Goal: Task Accomplishment & Management: Use online tool/utility

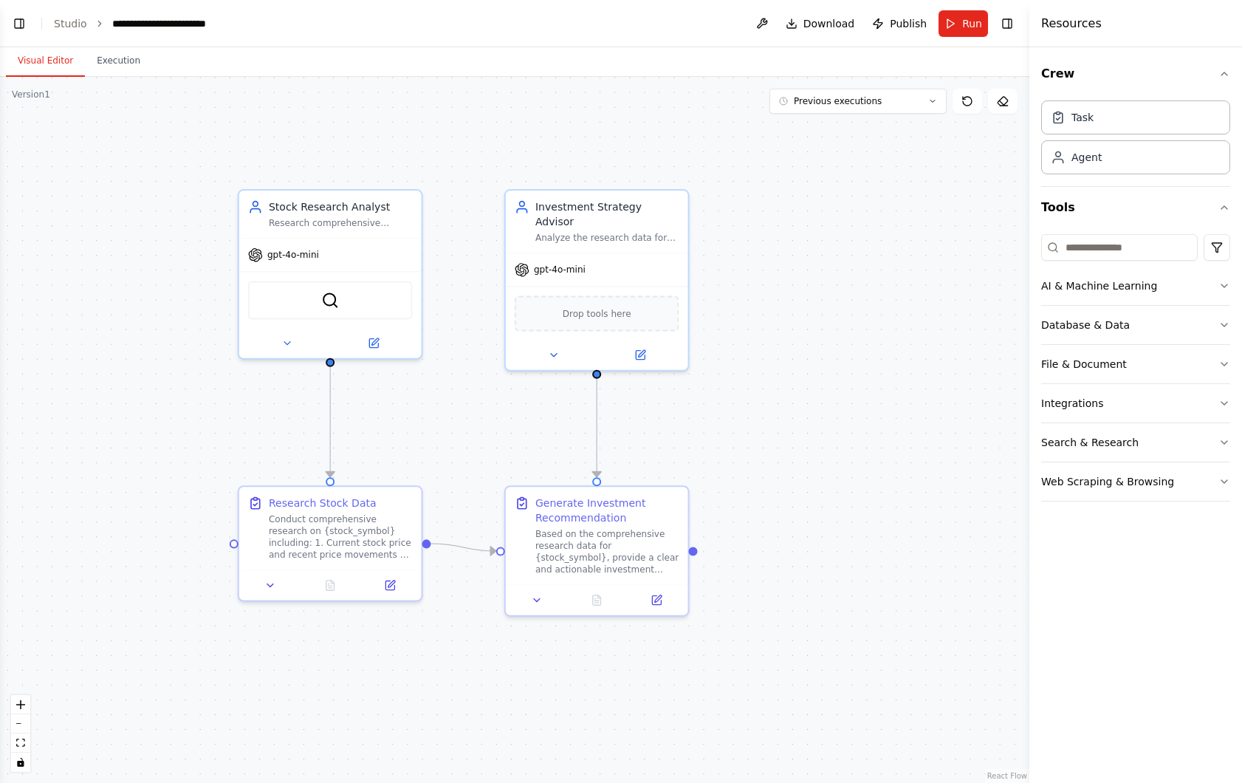
scroll to position [1942, 0]
drag, startPoint x: 332, startPoint y: 362, endPoint x: 592, endPoint y: 482, distance: 286.2
click at [592, 482] on div "Stock Research Analyst Research comprehensive financial data and market informa…" at bounding box center [680, 469] width 1032 height 708
drag, startPoint x: 329, startPoint y: 362, endPoint x: 199, endPoint y: 560, distance: 236.8
click at [199, 560] on div "Stock Research Analyst Research comprehensive financial data and market informa…" at bounding box center [680, 469] width 1032 height 708
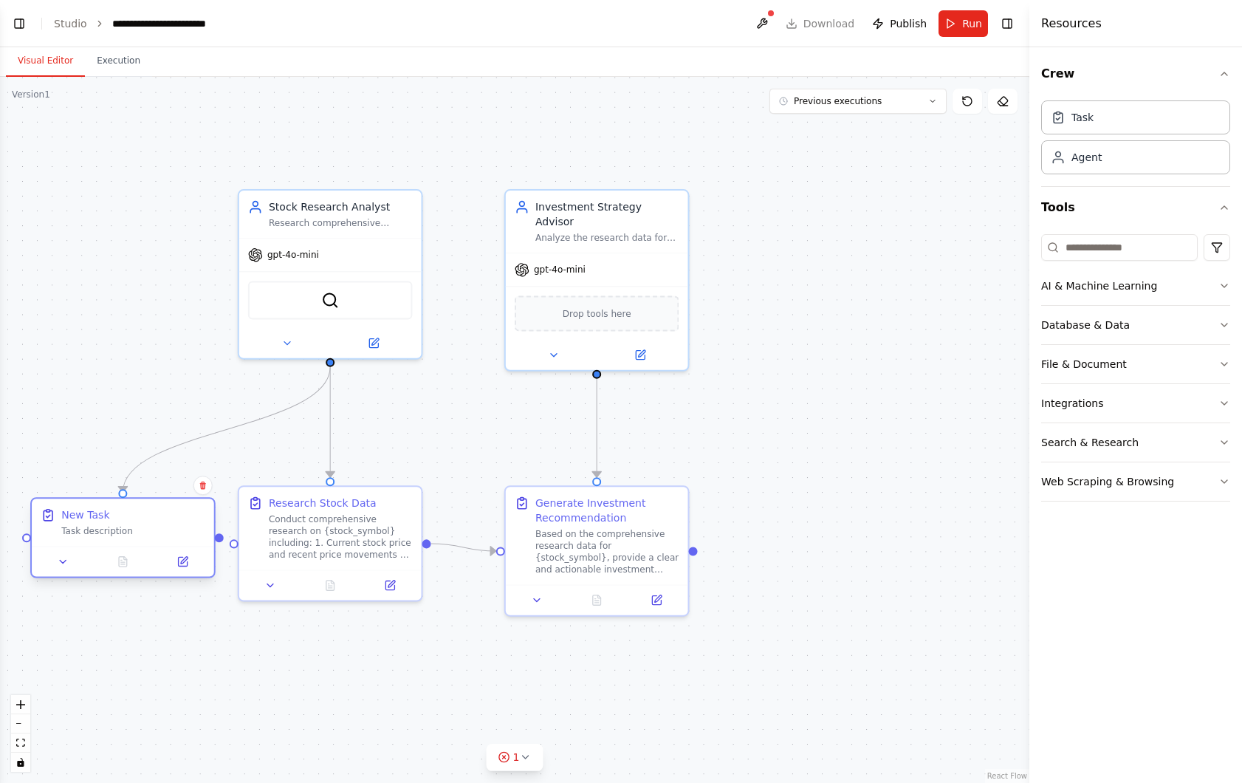
drag, startPoint x: 233, startPoint y: 589, endPoint x: 157, endPoint y: 530, distance: 95.3
click at [157, 530] on div "Task description" at bounding box center [133, 531] width 144 height 12
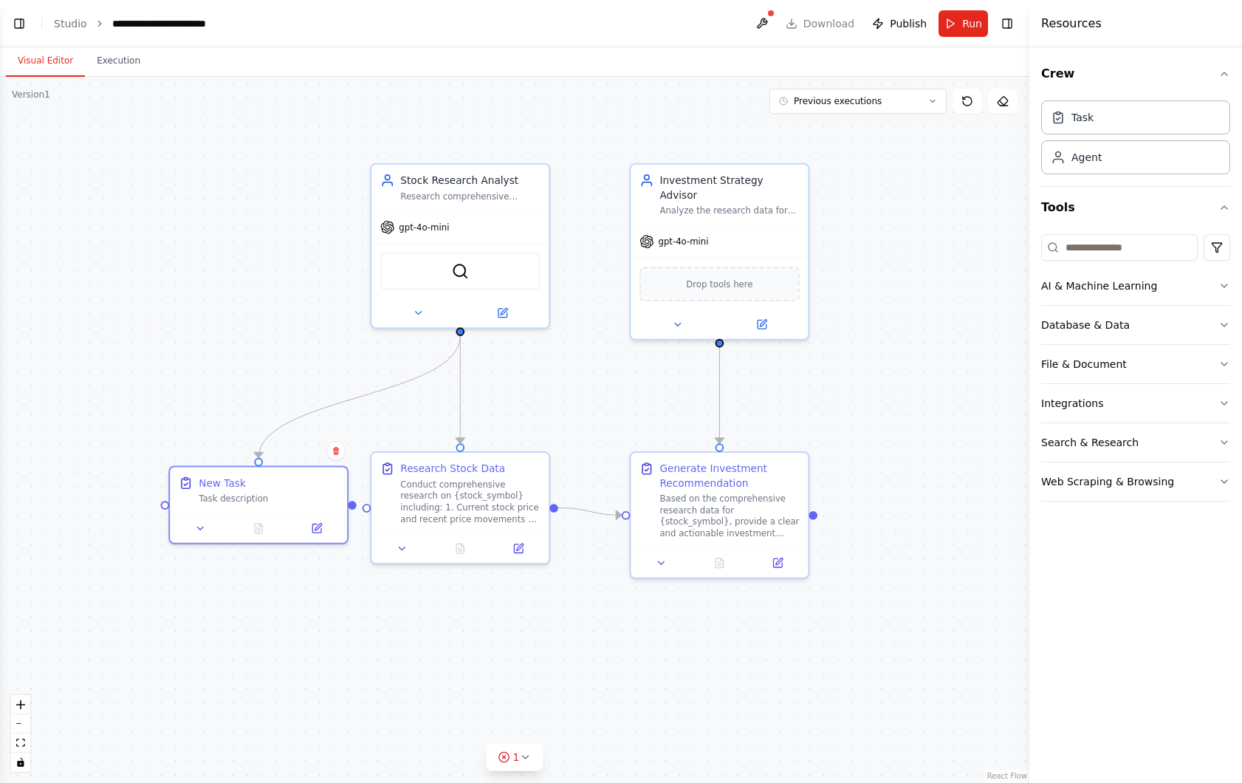
drag, startPoint x: 144, startPoint y: 408, endPoint x: 271, endPoint y: 395, distance: 127.7
click at [271, 395] on div ".deletable-edge-delete-btn { width: 20px; height: 20px; border: 0px solid #ffff…" at bounding box center [515, 430] width 1030 height 706
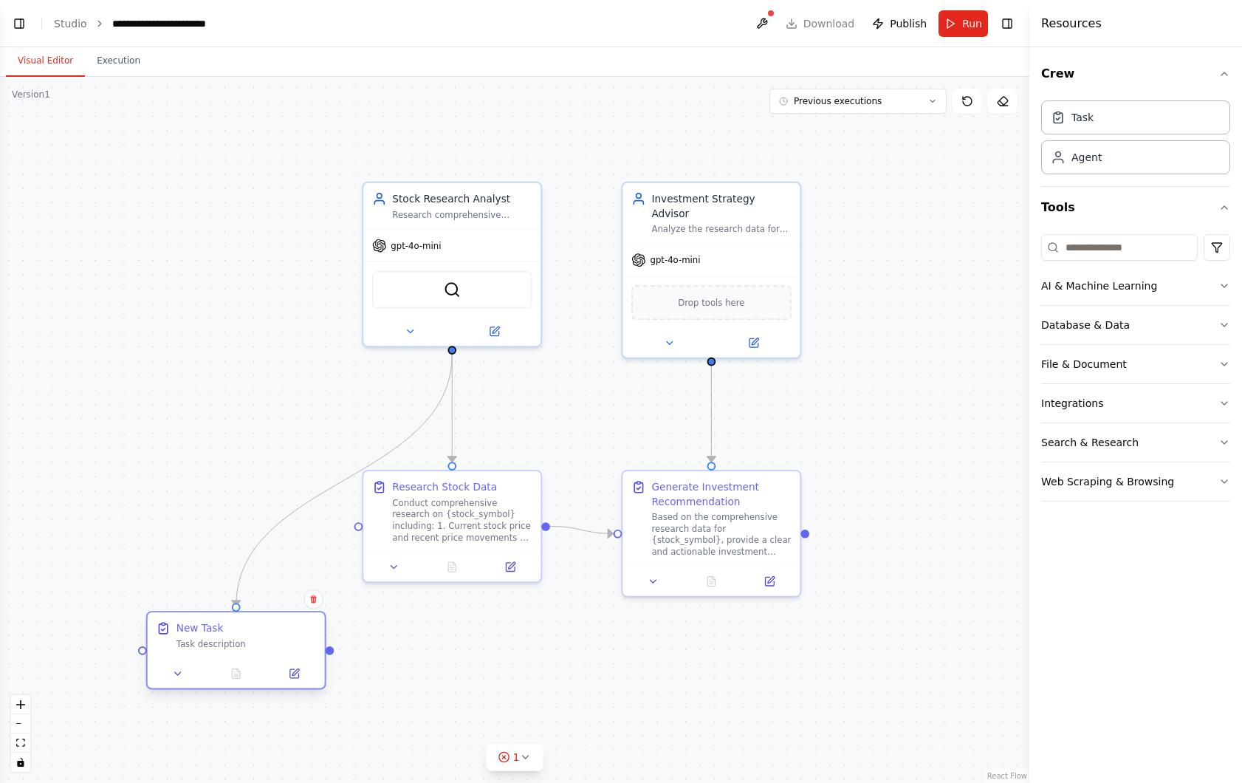
drag, startPoint x: 301, startPoint y: 513, endPoint x: 291, endPoint y: 645, distance: 132.6
click at [292, 645] on div "Task description" at bounding box center [247, 644] width 140 height 12
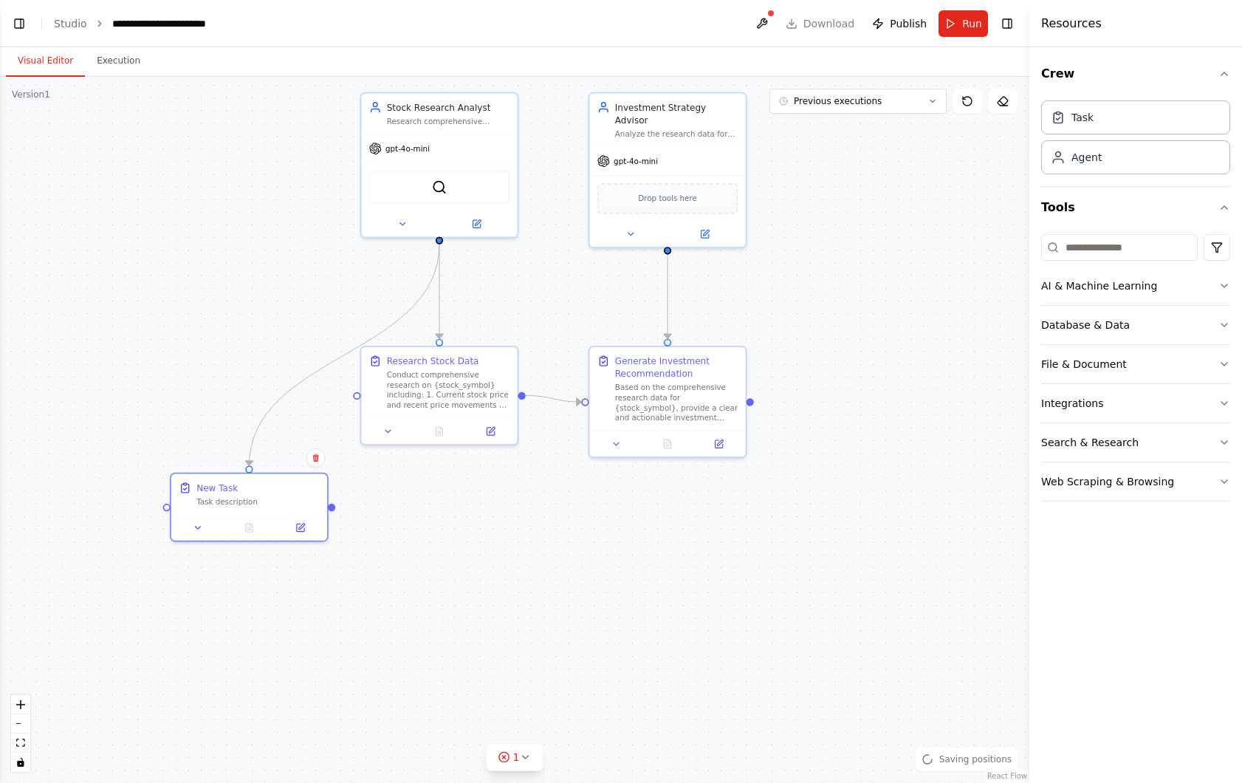
drag, startPoint x: 523, startPoint y: 653, endPoint x: 522, endPoint y: 500, distance: 152.9
click at [522, 500] on div ".deletable-edge-delete-btn { width: 20px; height: 20px; border: 0px solid #ffff…" at bounding box center [515, 430] width 1030 height 706
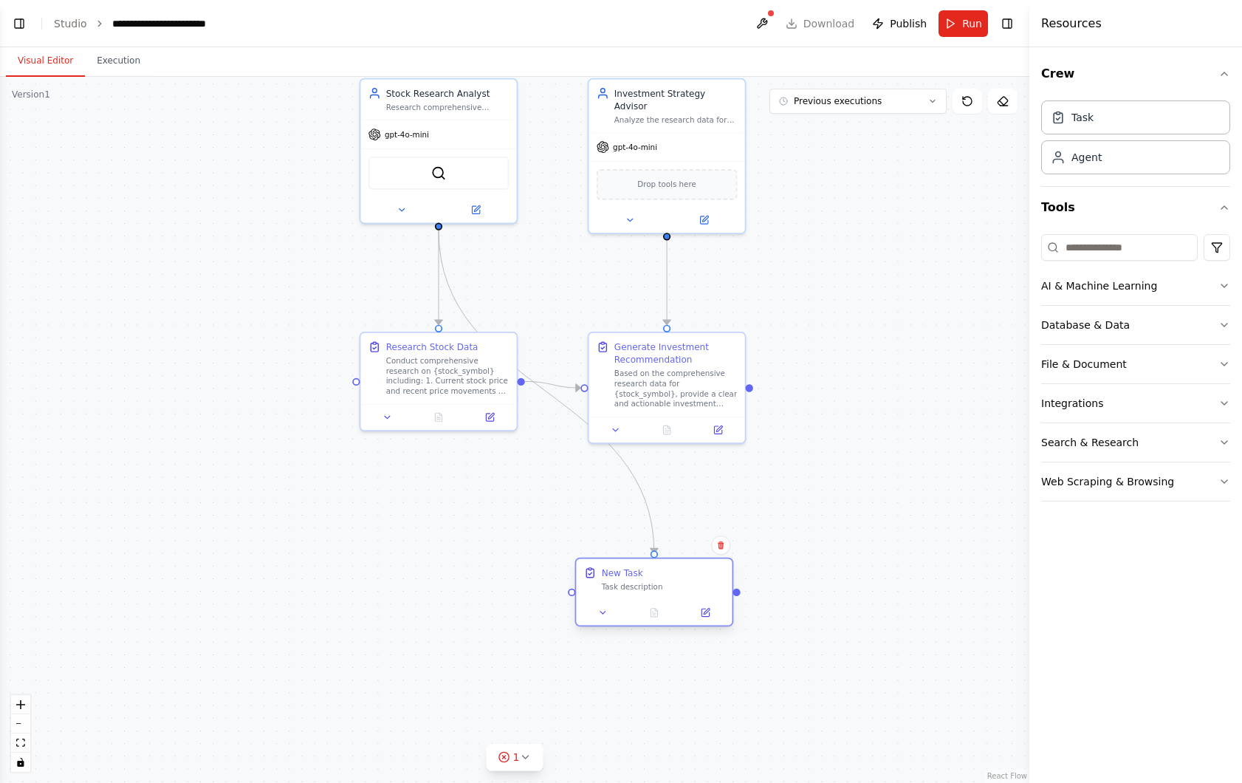
drag, startPoint x: 279, startPoint y: 481, endPoint x: 669, endPoint y: 586, distance: 403.8
click at [669, 586] on div "Task description" at bounding box center [663, 586] width 123 height 10
drag, startPoint x: 628, startPoint y: 592, endPoint x: 686, endPoint y: 507, distance: 103.0
click at [686, 507] on div "New Task Task description" at bounding box center [692, 502] width 156 height 41
drag, startPoint x: 522, startPoint y: 383, endPoint x: 624, endPoint y: 510, distance: 162.3
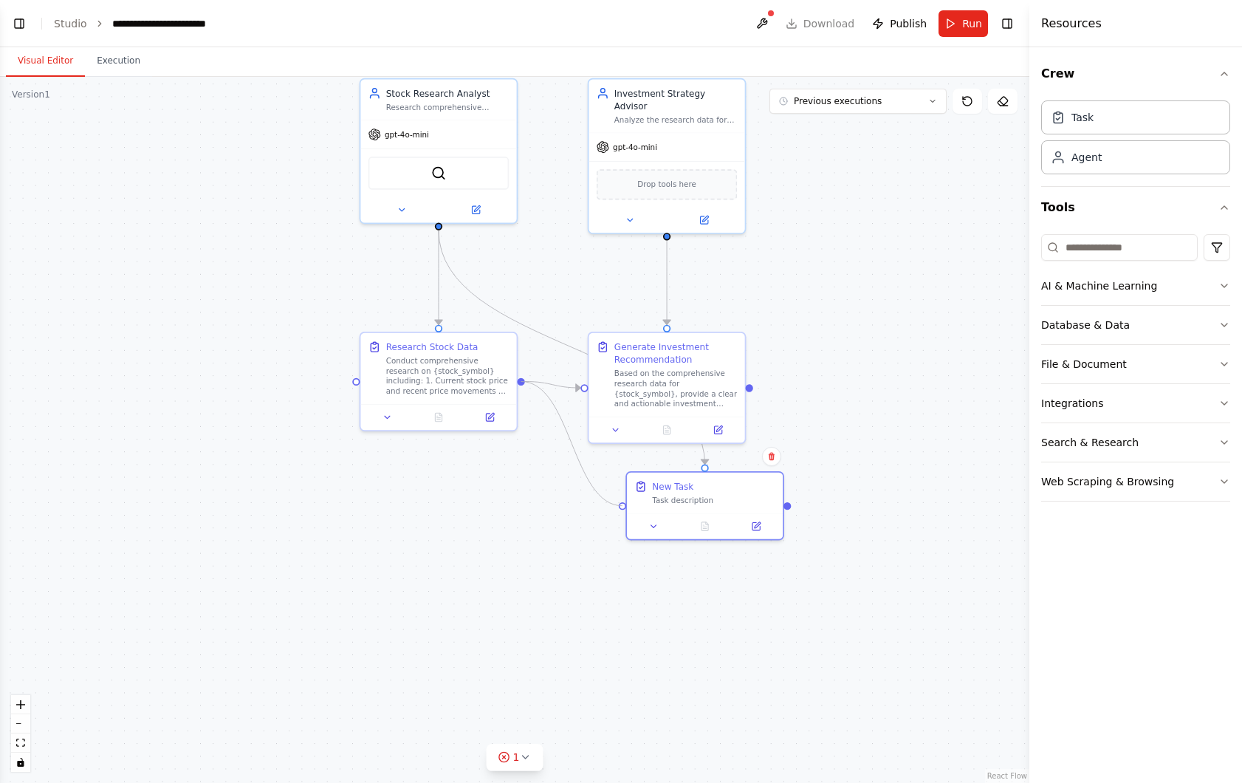
click at [624, 510] on div ".deletable-edge-delete-btn { width: 20px; height: 20px; border: 0px solid #ffff…" at bounding box center [515, 430] width 1030 height 706
drag, startPoint x: 711, startPoint y: 494, endPoint x: 584, endPoint y: 555, distance: 140.7
click at [584, 555] on div "New Task Task description" at bounding box center [587, 553] width 123 height 25
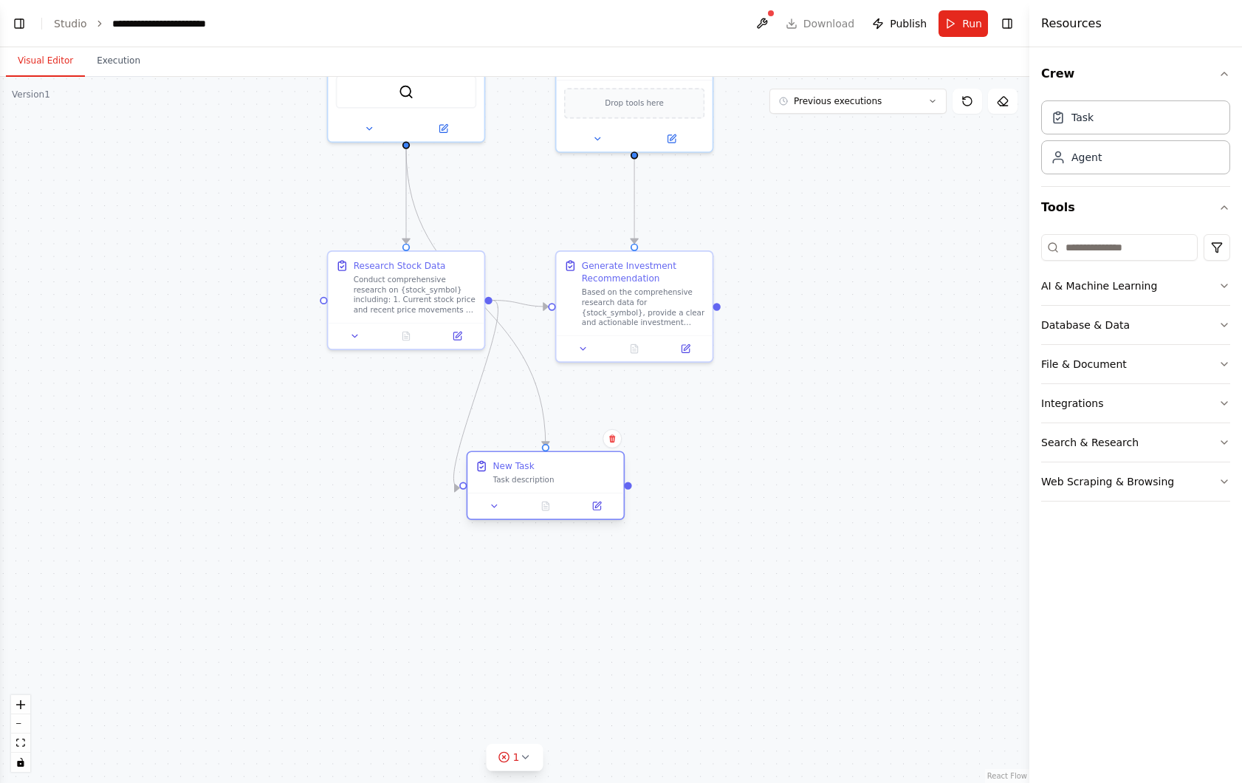
drag, startPoint x: 661, startPoint y: 570, endPoint x: 630, endPoint y: 490, distance: 86.3
click at [630, 490] on div ".deletable-edge-delete-btn { width: 20px; height: 20px; border: 0px solid #ffff…" at bounding box center [515, 430] width 1030 height 706
drag, startPoint x: 631, startPoint y: 484, endPoint x: 323, endPoint y: 298, distance: 359.2
click at [323, 298] on div "Stock Research Analyst Research comprehensive financial data and market informa…" at bounding box center [707, 237] width 884 height 606
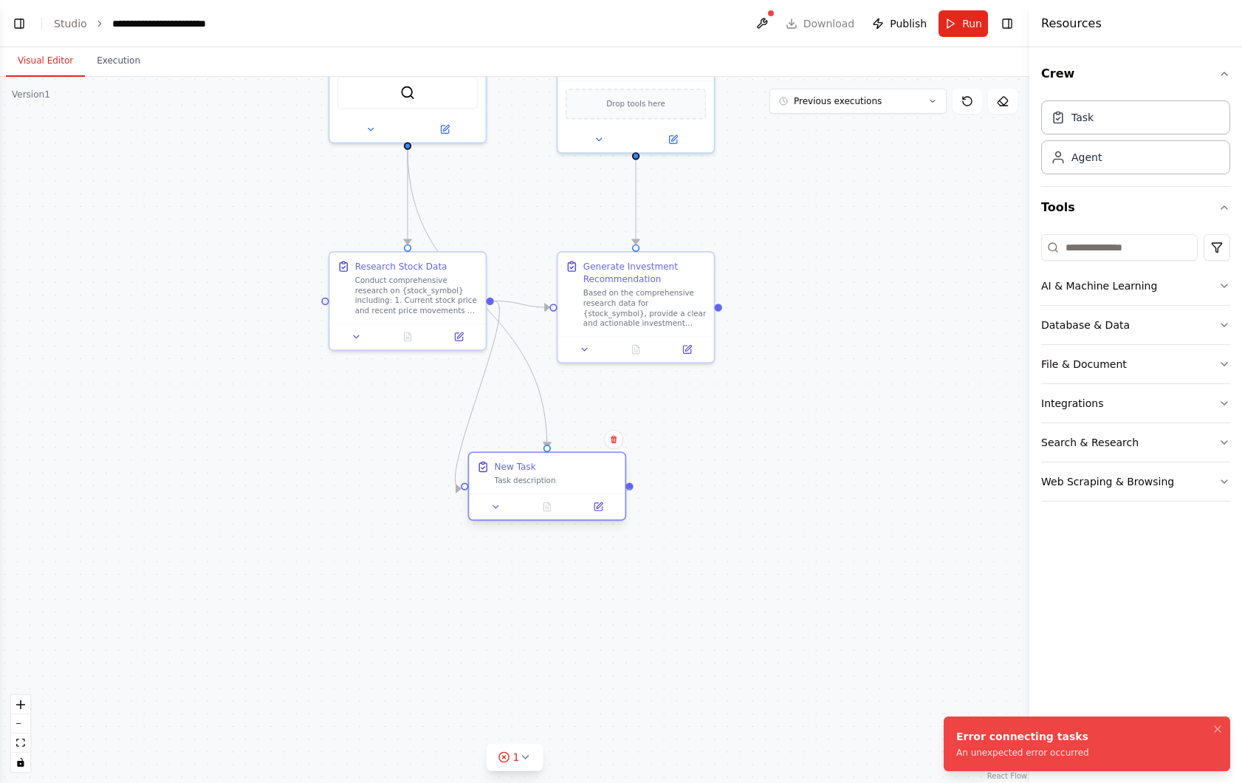
click at [629, 490] on div ".deletable-edge-delete-btn { width: 20px; height: 20px; border: 0px solid #ffff…" at bounding box center [515, 430] width 1030 height 706
drag, startPoint x: 630, startPoint y: 489, endPoint x: 324, endPoint y: 303, distance: 357.9
click at [324, 303] on div "Stock Research Analyst Research comprehensive financial data and market informa…" at bounding box center [707, 237] width 884 height 606
drag, startPoint x: 629, startPoint y: 483, endPoint x: 552, endPoint y: 304, distance: 194.5
click at [552, 304] on div "Stock Research Analyst Research comprehensive financial data and market informa…" at bounding box center [707, 237] width 884 height 606
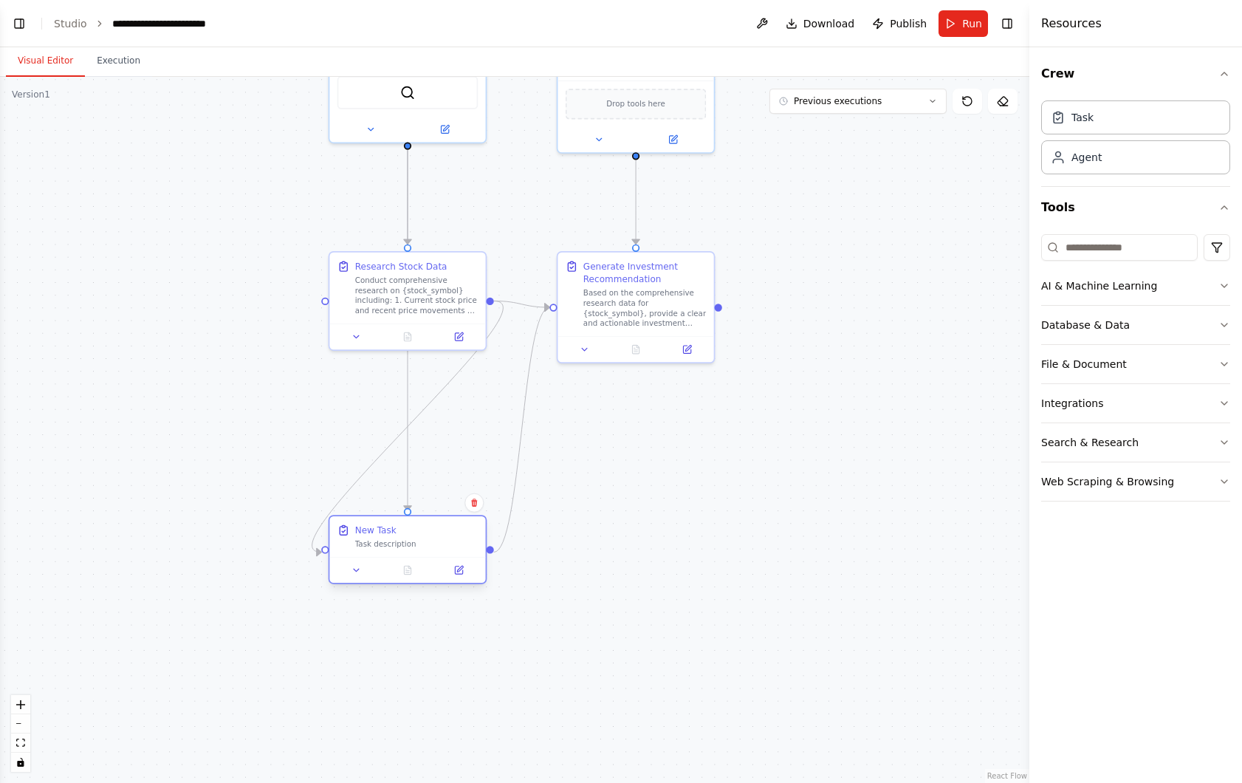
drag, startPoint x: 584, startPoint y: 473, endPoint x: 445, endPoint y: 521, distance: 147.6
click at [445, 524] on div "New Task" at bounding box center [416, 530] width 123 height 13
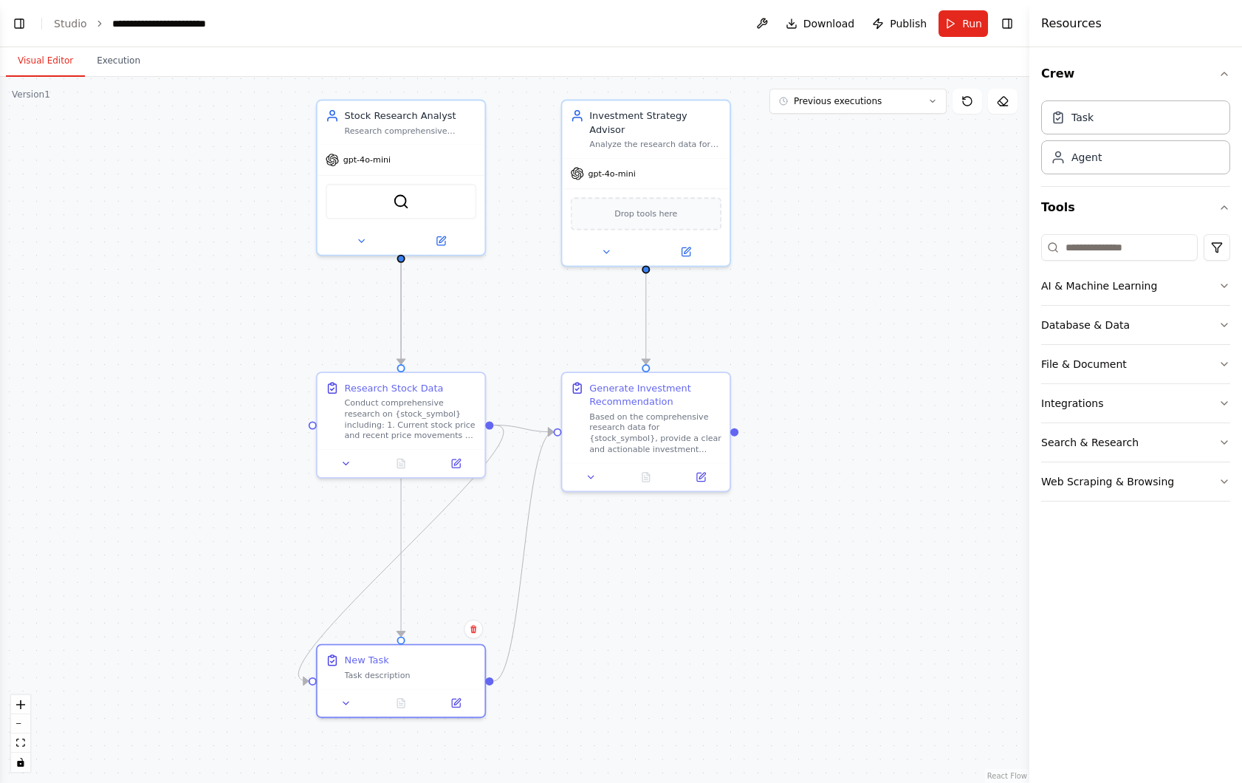
drag, startPoint x: 554, startPoint y: 493, endPoint x: 556, endPoint y: 633, distance: 140.3
click at [556, 633] on div ".deletable-edge-delete-btn { width: 20px; height: 20px; border: 0px solid #ffff…" at bounding box center [515, 430] width 1030 height 706
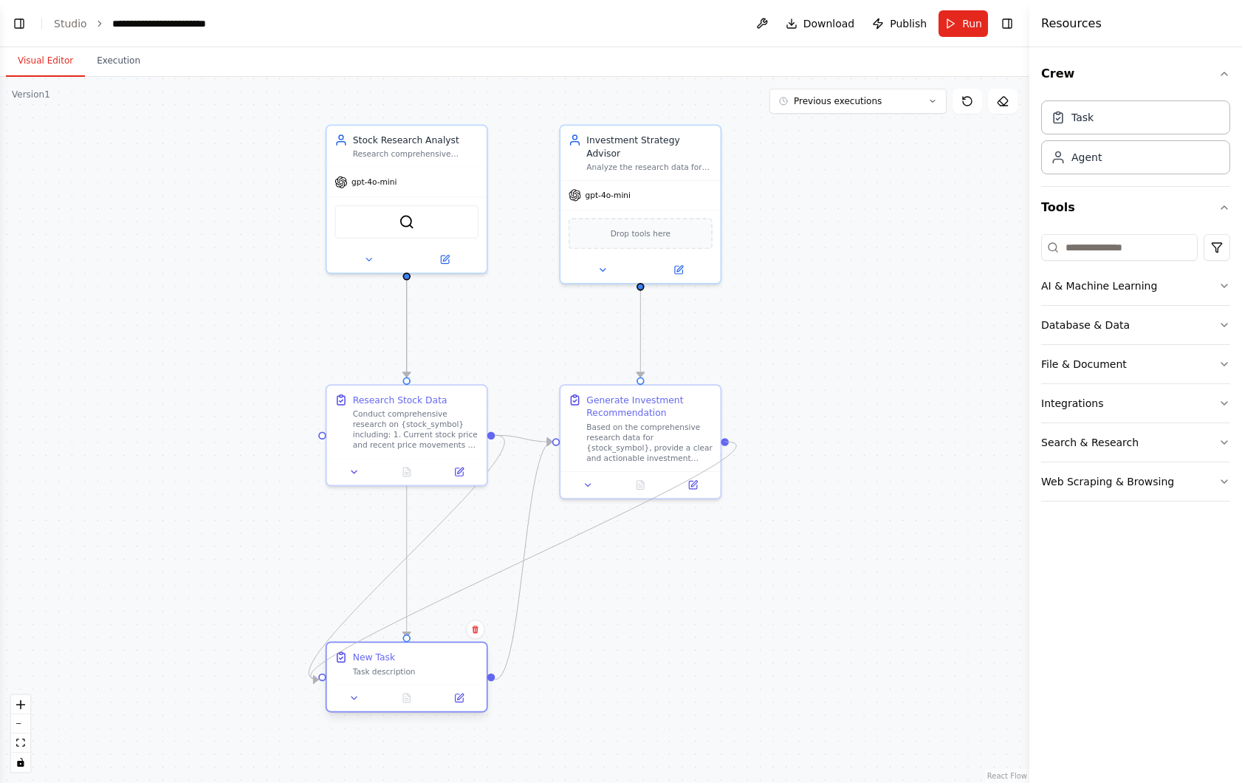
drag, startPoint x: 725, startPoint y: 442, endPoint x: 321, endPoint y: 679, distance: 469.4
click at [321, 679] on div "Stock Research Analyst Research comprehensive financial data and market informa…" at bounding box center [713, 370] width 905 height 621
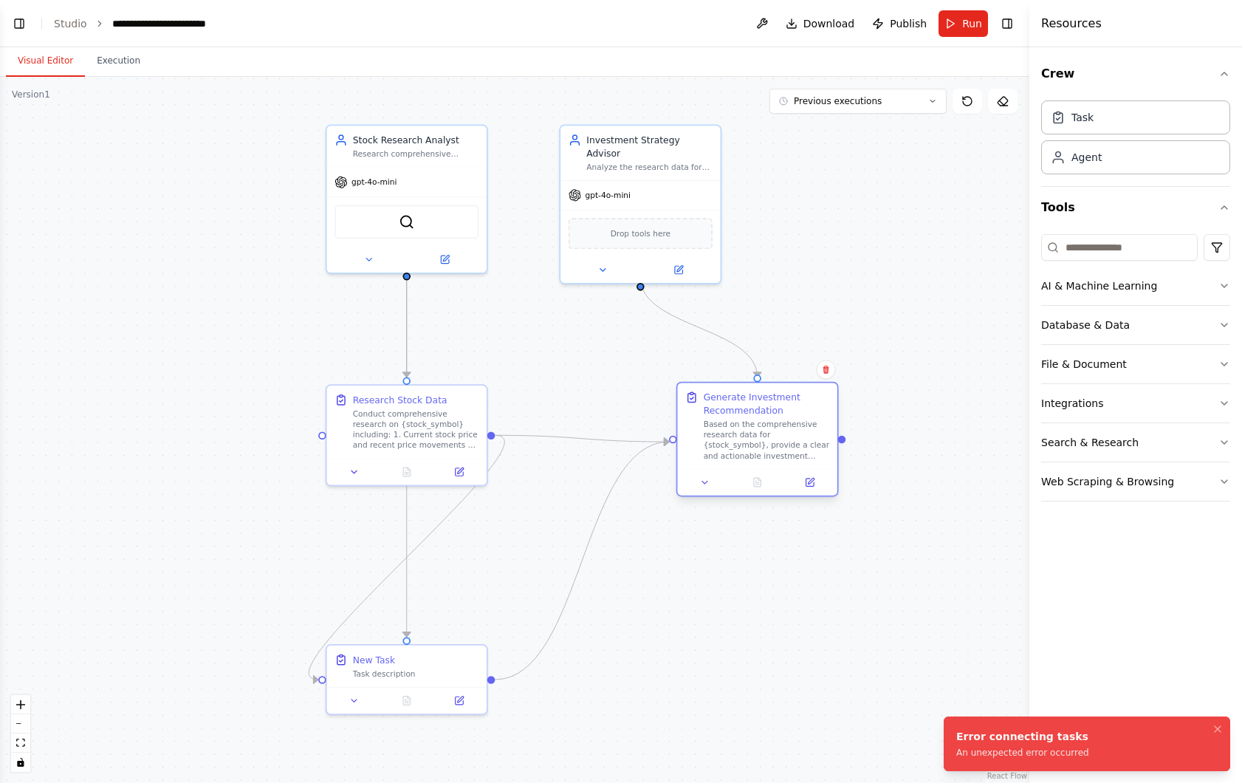
drag, startPoint x: 619, startPoint y: 450, endPoint x: 737, endPoint y: 448, distance: 118.2
click at [737, 448] on div "Based on the comprehensive research data for {stock_symbol}, provide a clear an…" at bounding box center [767, 439] width 126 height 41
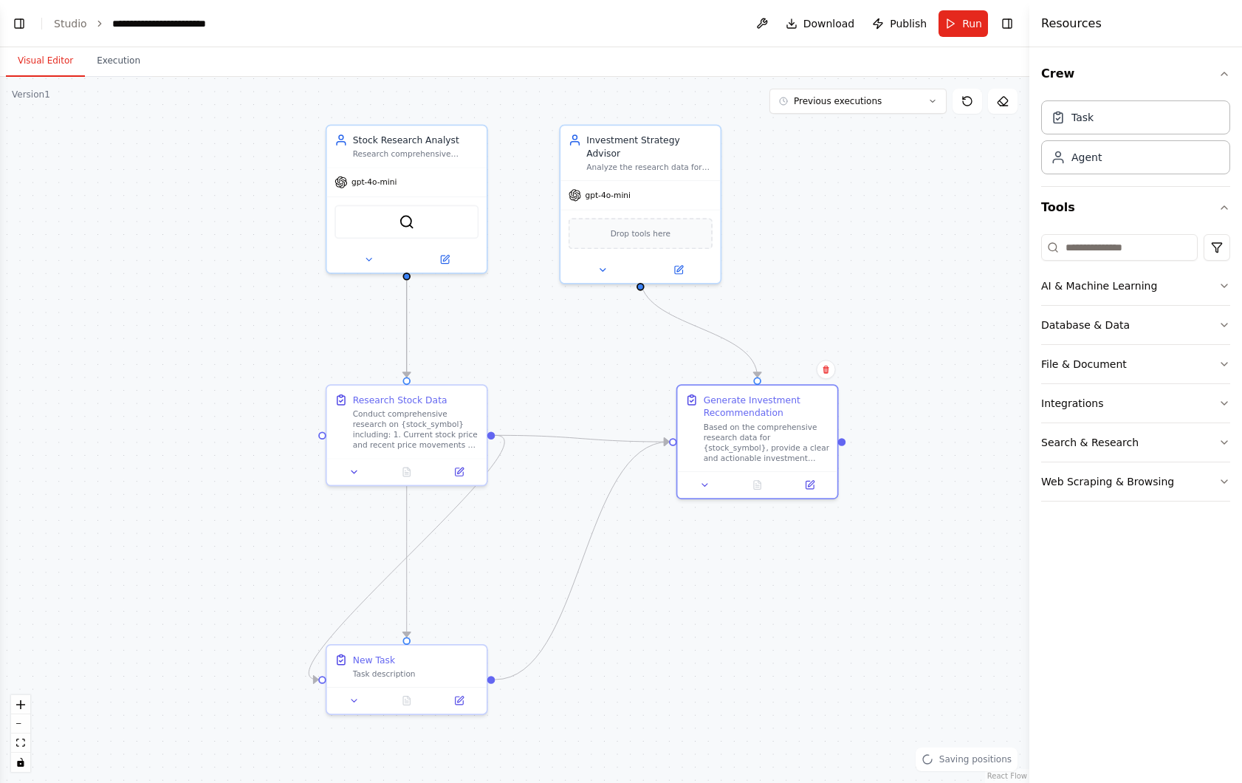
click at [281, 460] on div ".deletable-edge-delete-btn { width: 20px; height: 20px; border: 0px solid #ffff…" at bounding box center [515, 430] width 1030 height 706
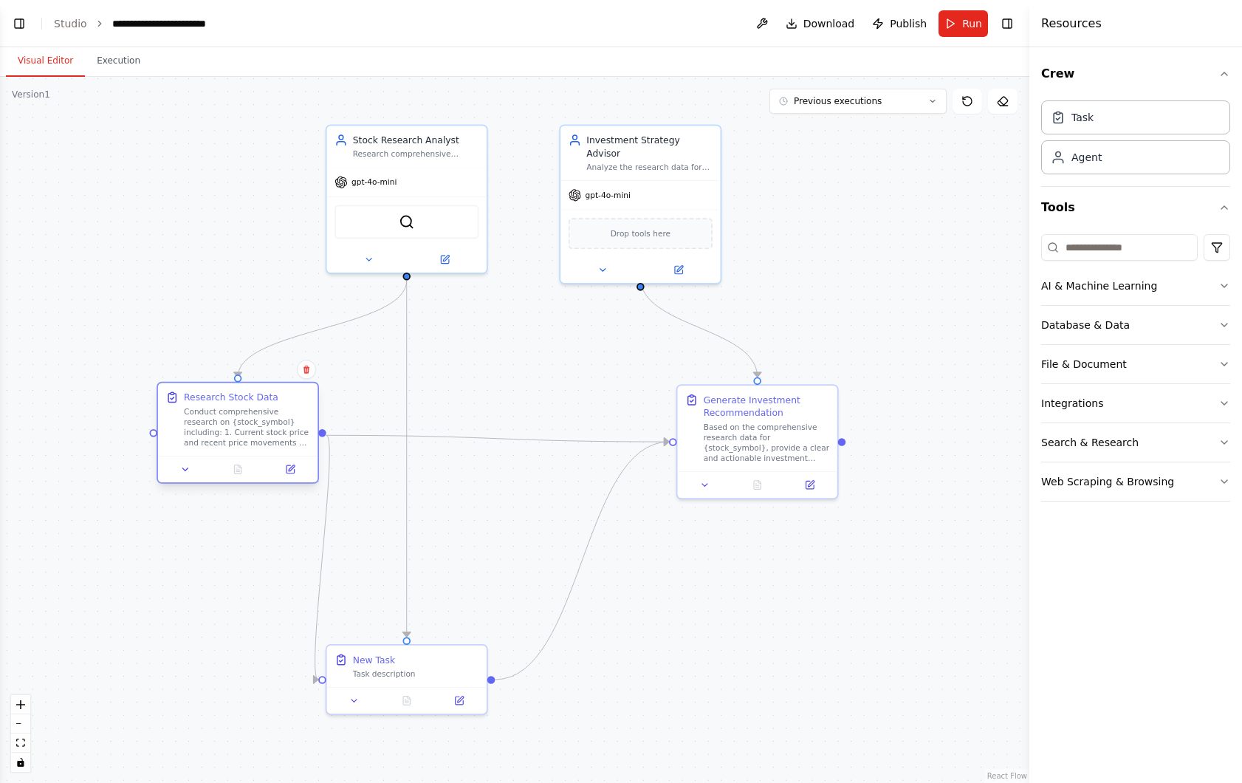
drag, startPoint x: 400, startPoint y: 440, endPoint x: 233, endPoint y: 440, distance: 166.2
click at [233, 440] on div "Conduct comprehensive research on {stock_symbol} including: 1. Current stock pr…" at bounding box center [247, 426] width 126 height 41
click at [495, 504] on div ".deletable-edge-delete-btn { width: 20px; height: 20px; border: 0px solid #ffff…" at bounding box center [515, 430] width 1030 height 706
click at [495, 507] on div ".deletable-edge-delete-btn { width: 20px; height: 20px; border: 0px solid #ffff…" at bounding box center [515, 430] width 1030 height 706
drag, startPoint x: 426, startPoint y: 667, endPoint x: 485, endPoint y: 666, distance: 59.1
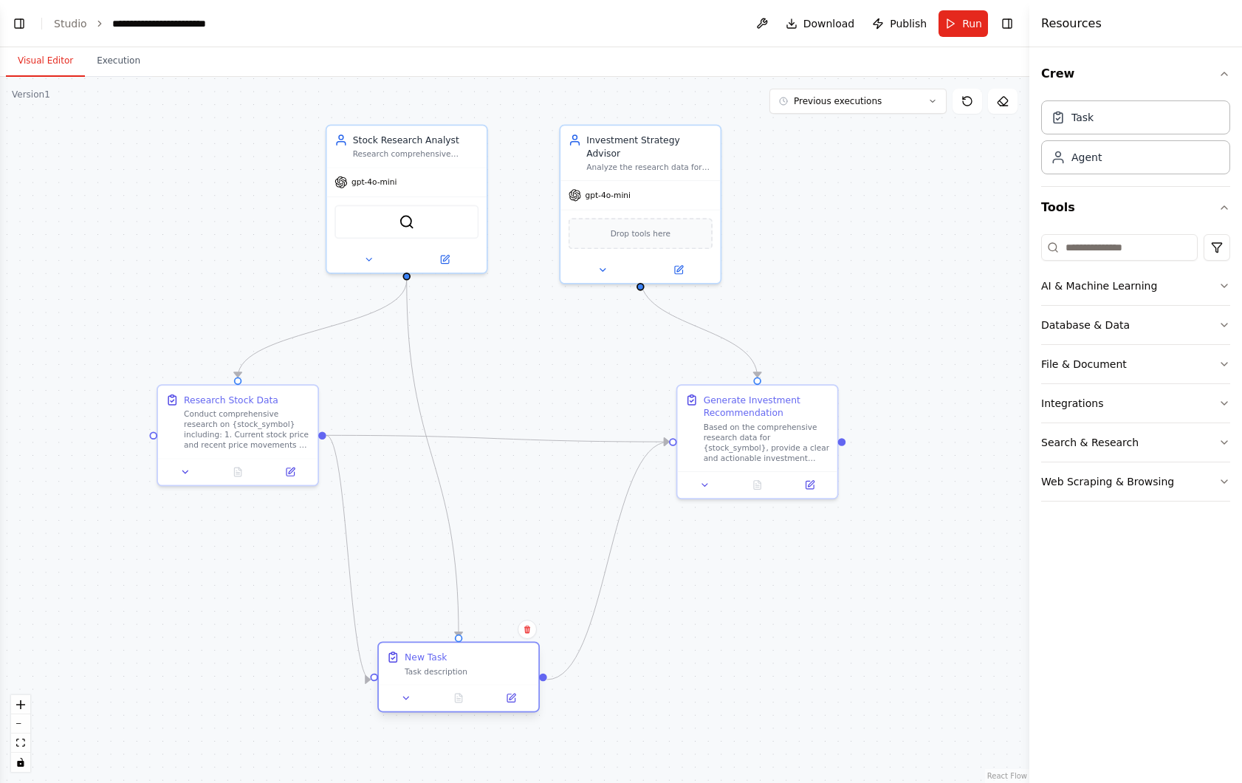
click at [485, 666] on div "Task description" at bounding box center [468, 671] width 126 height 10
click at [483, 666] on div "Task description" at bounding box center [468, 671] width 126 height 10
click at [508, 696] on icon at bounding box center [511, 698] width 8 height 8
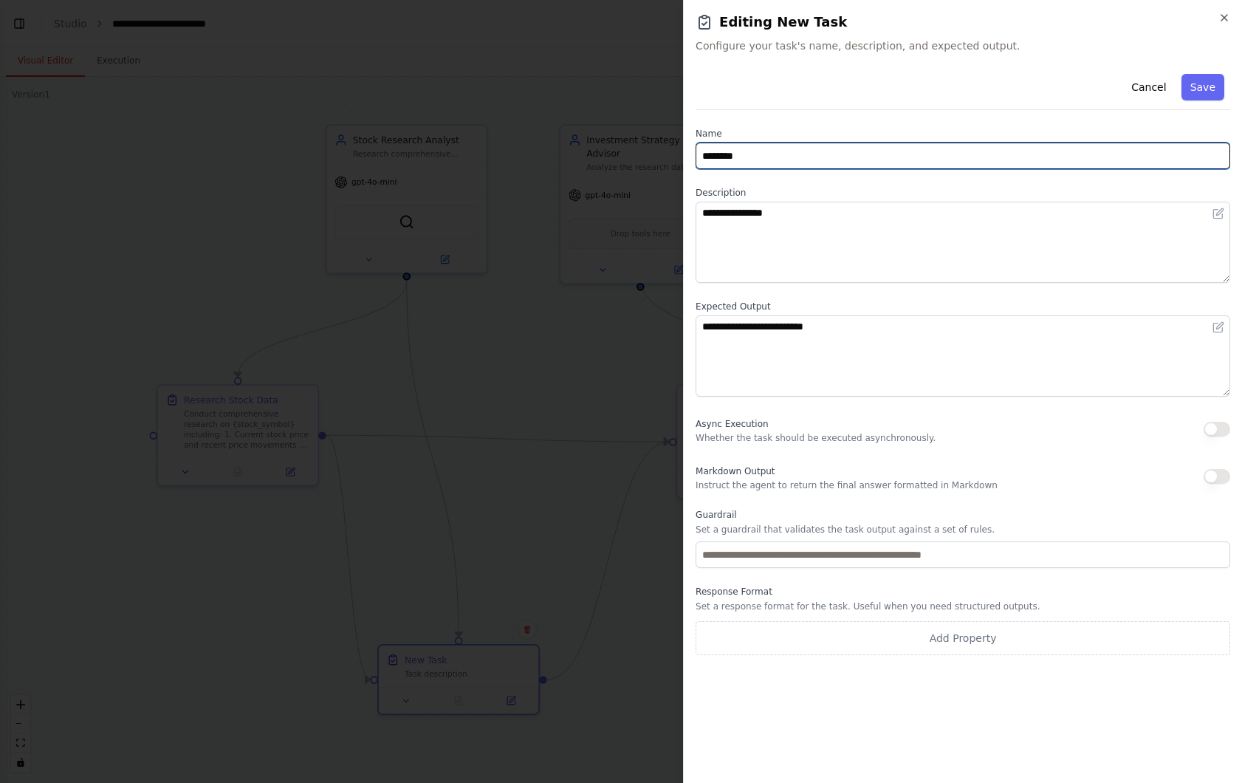
drag, startPoint x: 764, startPoint y: 156, endPoint x: 681, endPoint y: 156, distance: 82.7
click at [681, 156] on body "BETA I enter a stock title. the system tells me if i have to buy or sell it and…" at bounding box center [621, 391] width 1242 height 783
type input "*****"
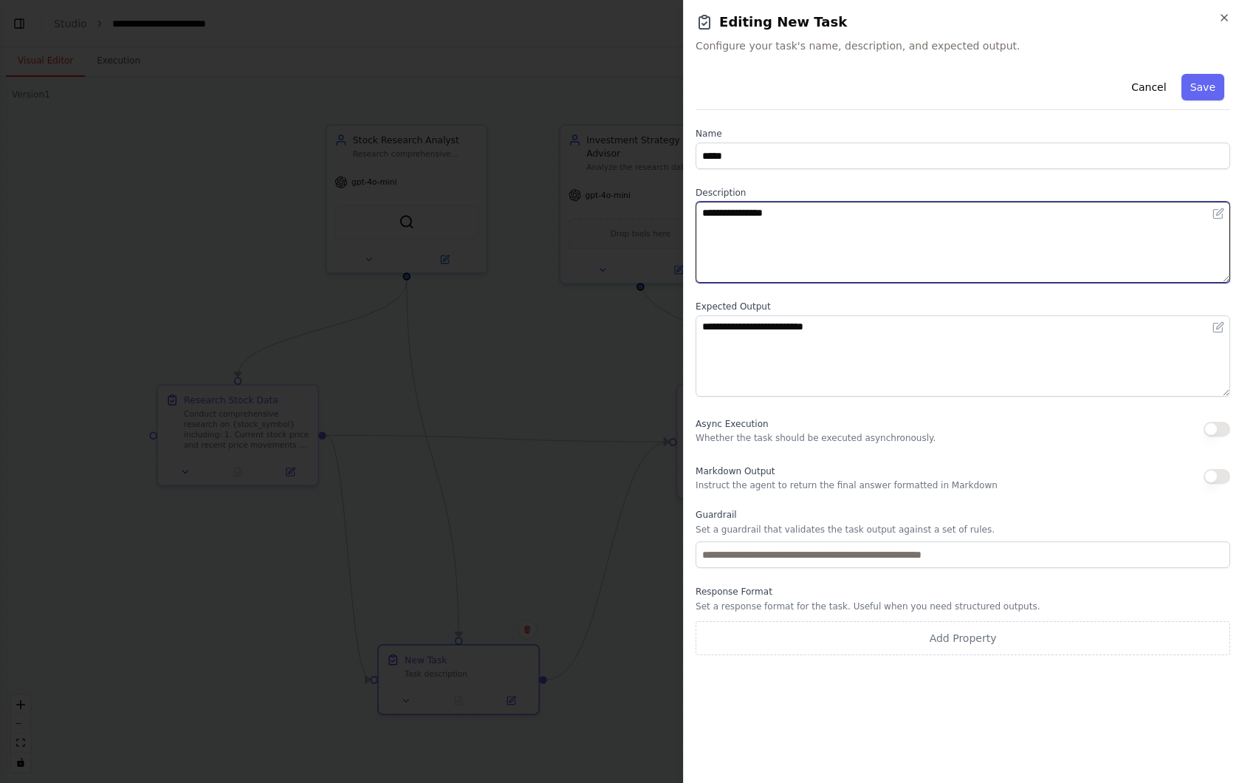
drag, startPoint x: 834, startPoint y: 214, endPoint x: 649, endPoint y: 211, distance: 184.7
click at [651, 213] on body "BETA I enter a stock title. the system tells me if i have to buy or sell it and…" at bounding box center [621, 391] width 1242 height 783
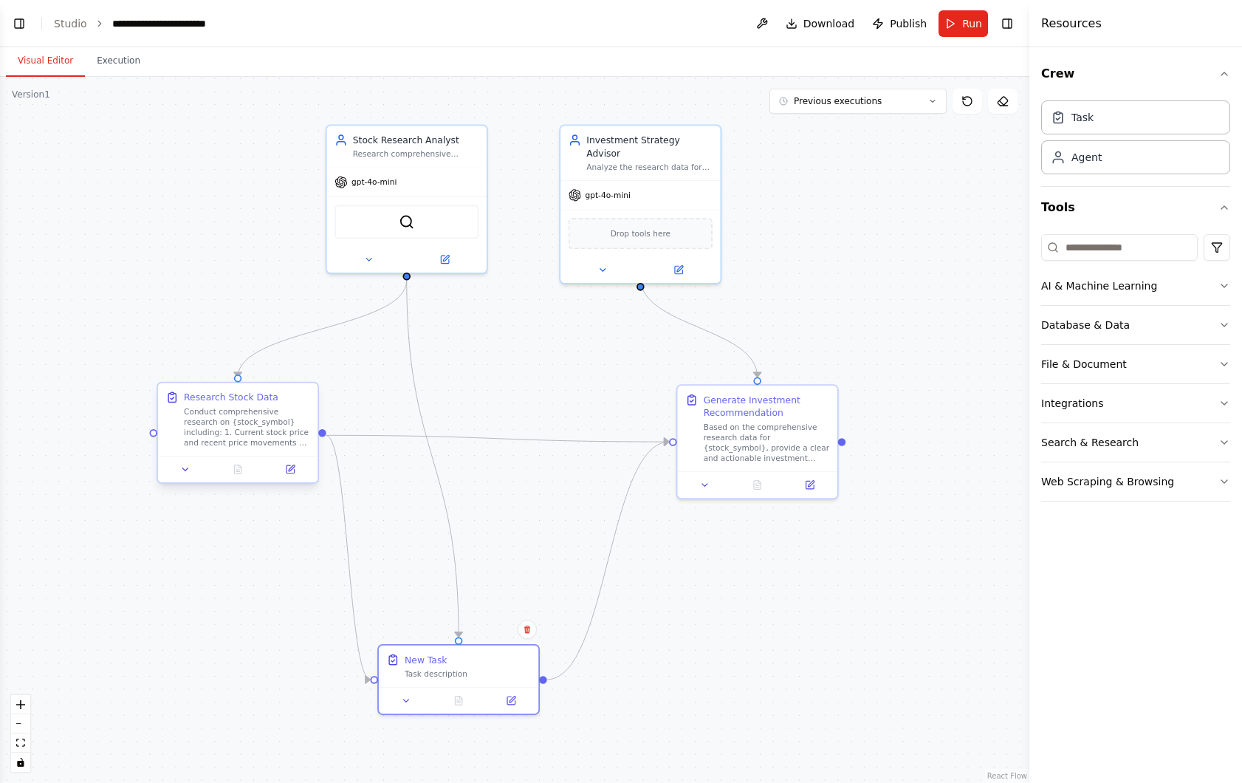
click at [257, 421] on div "Conduct comprehensive research on {stock_symbol} including: 1. Current stock pr…" at bounding box center [247, 426] width 126 height 41
click at [293, 473] on icon at bounding box center [291, 469] width 8 height 8
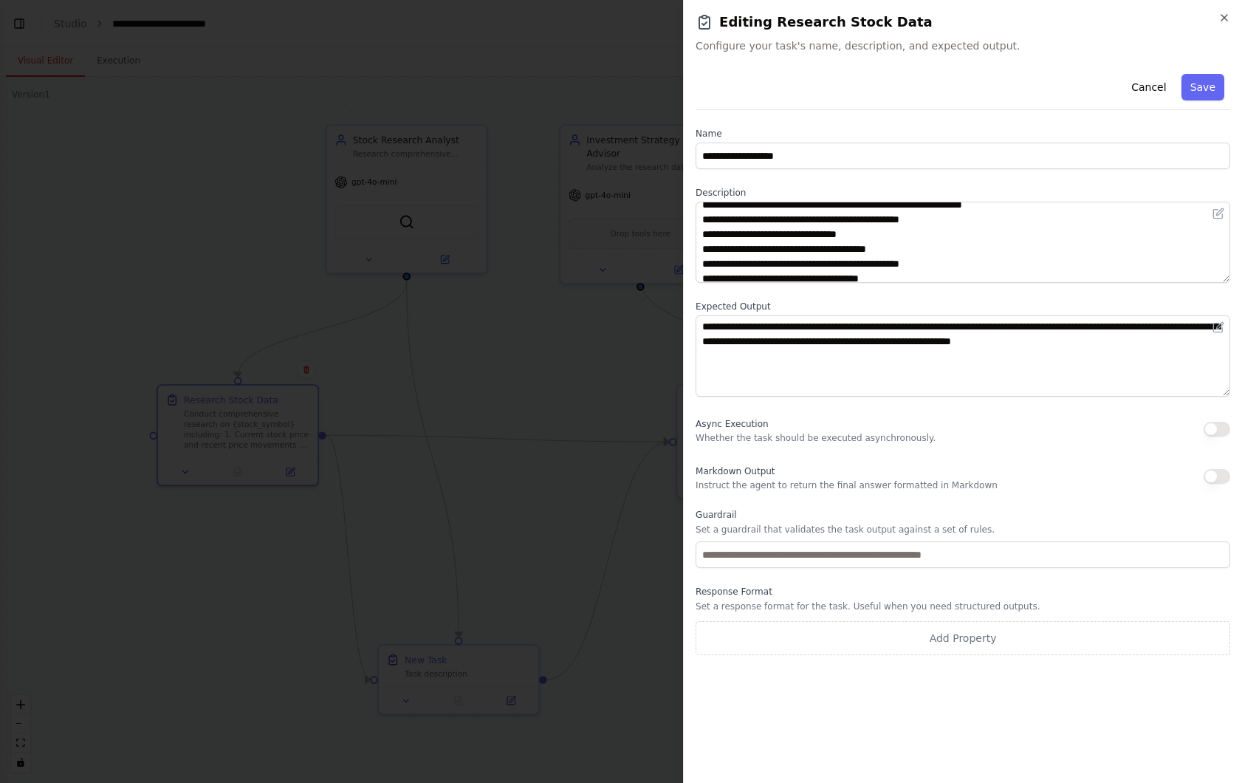
scroll to position [0, 0]
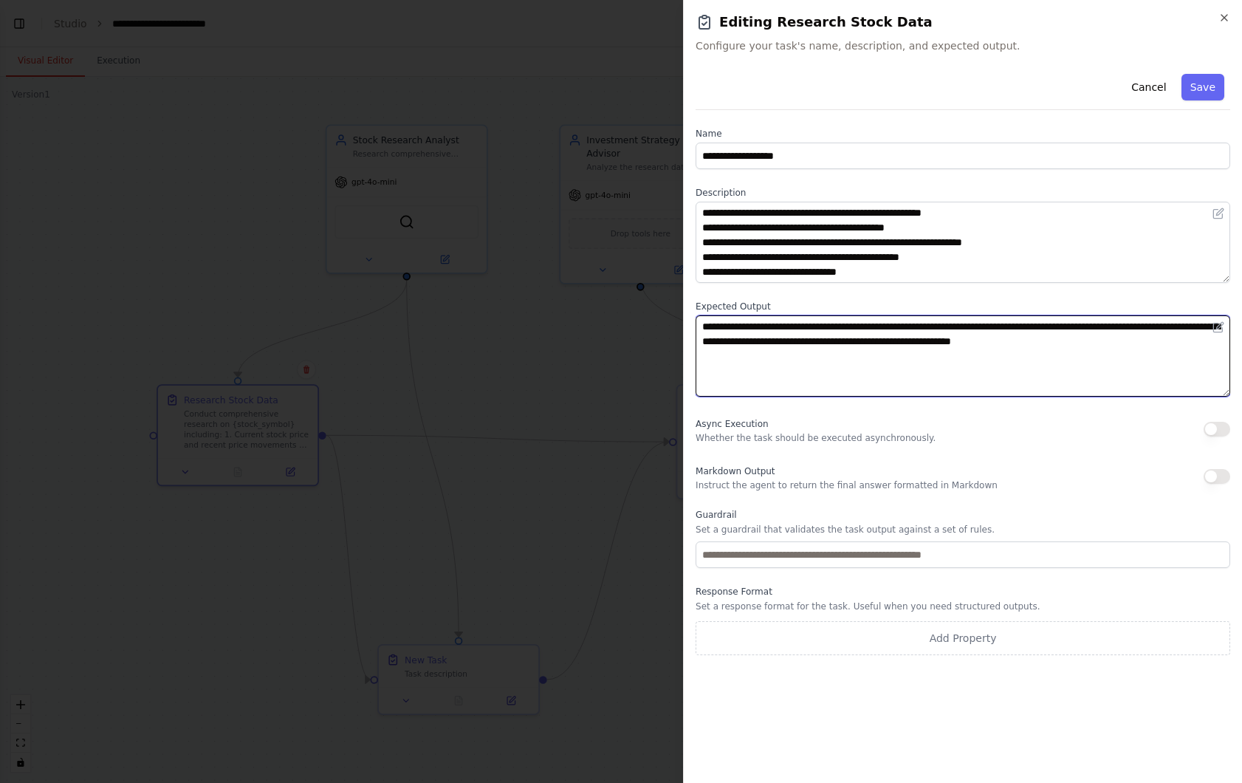
drag, startPoint x: 1123, startPoint y: 342, endPoint x: 1224, endPoint y: 357, distance: 101.6
click at [1224, 357] on textarea "**********" at bounding box center [963, 355] width 535 height 81
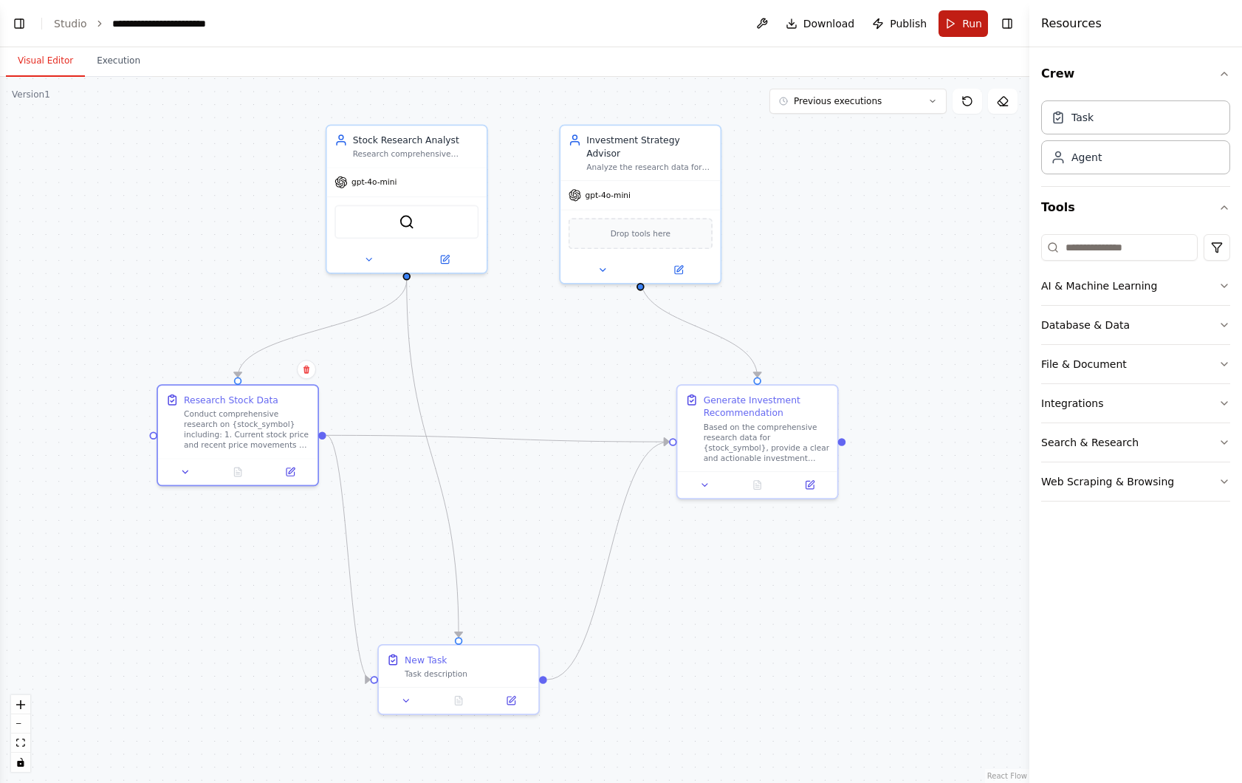
click at [953, 23] on button "Run" at bounding box center [963, 23] width 49 height 27
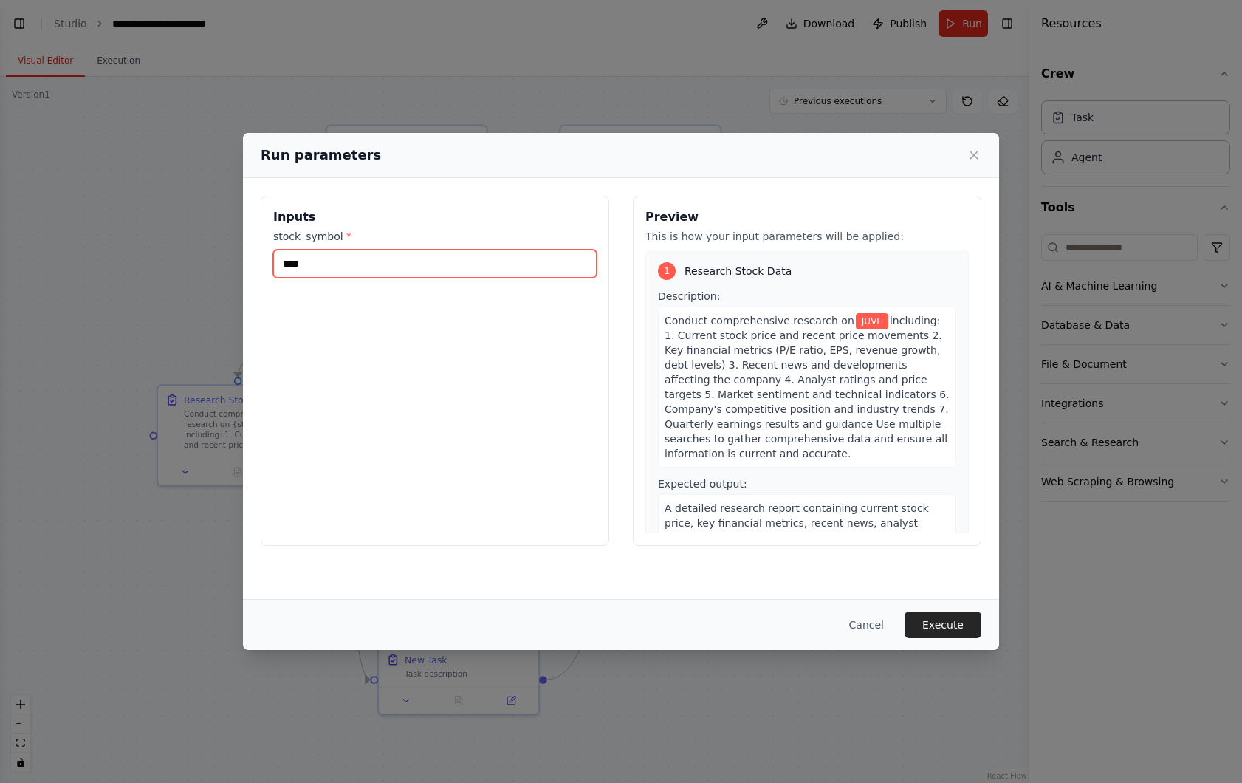
click at [307, 270] on input "****" at bounding box center [434, 264] width 323 height 28
drag, startPoint x: 318, startPoint y: 267, endPoint x: 178, endPoint y: 267, distance: 139.6
click at [178, 267] on div "Run parameters Inputs stock_symbol * **** Preview This is how your input parame…" at bounding box center [621, 391] width 1242 height 783
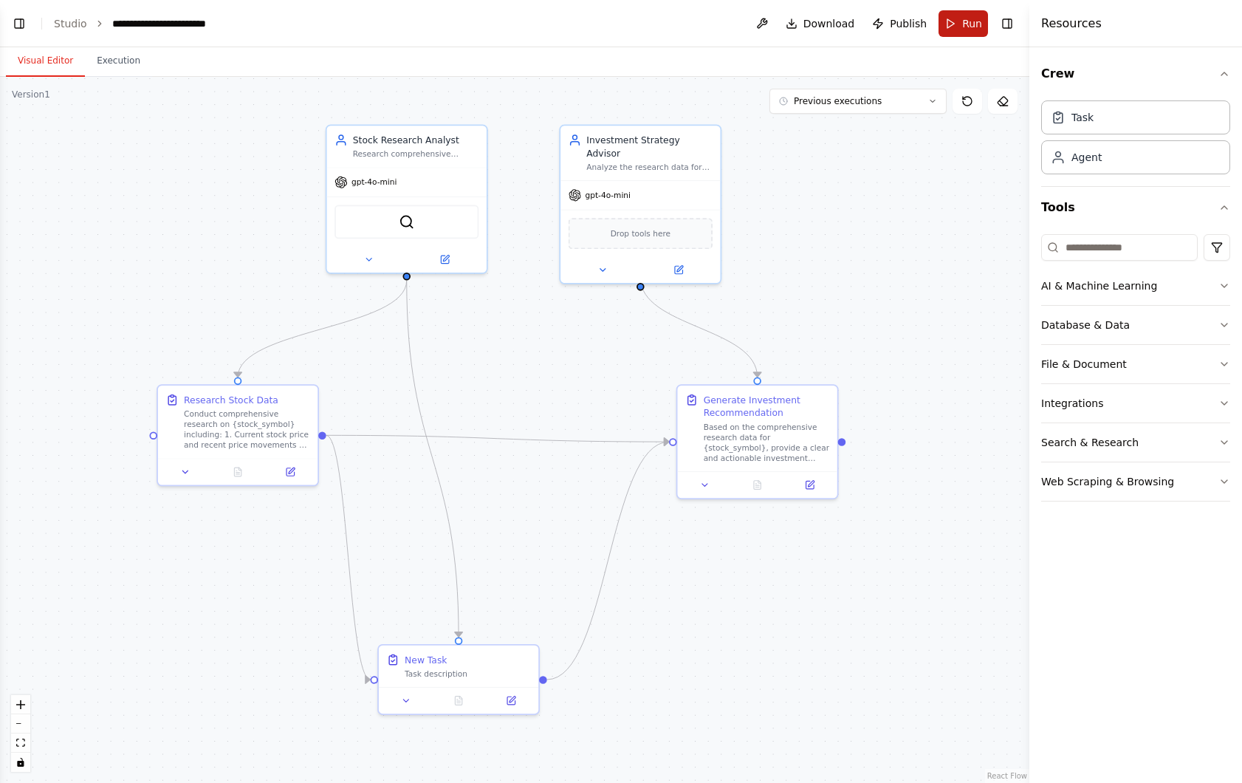
click at [958, 24] on button "Run" at bounding box center [963, 23] width 49 height 27
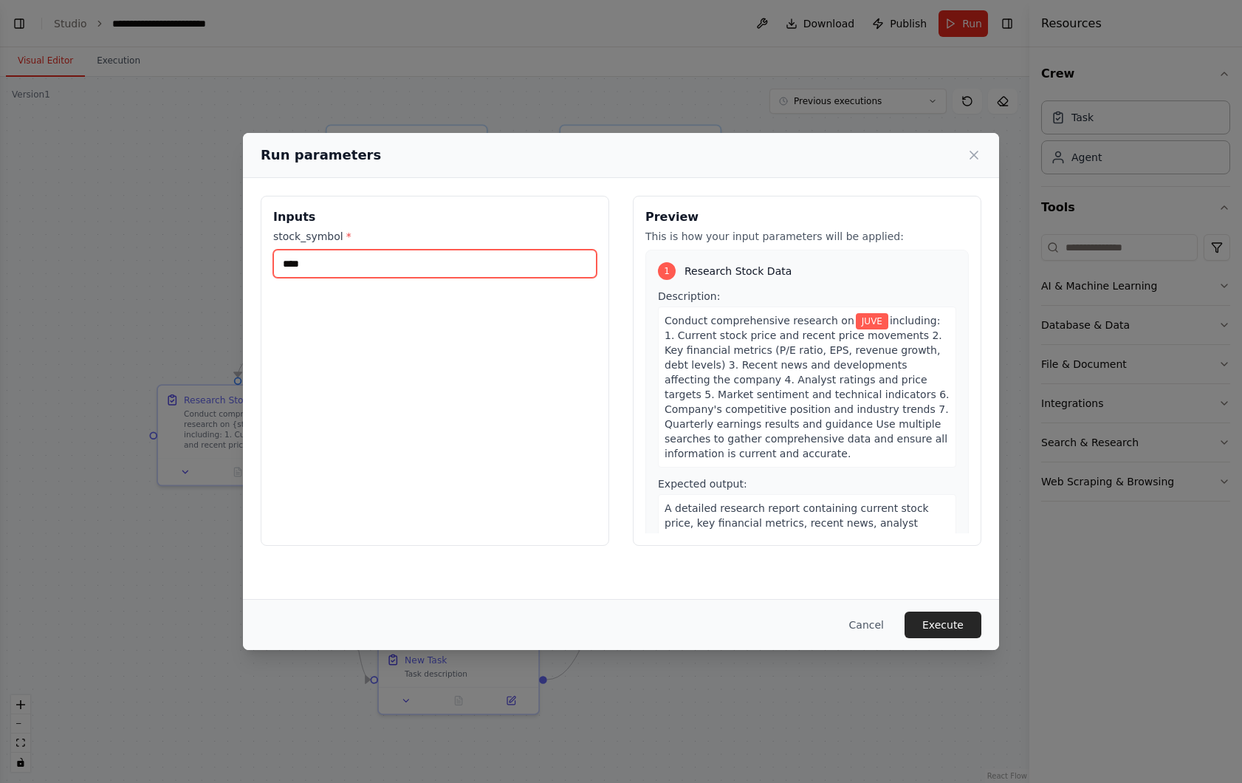
drag, startPoint x: 318, startPoint y: 266, endPoint x: 282, endPoint y: 265, distance: 36.2
click at [282, 265] on input "****" at bounding box center [434, 264] width 323 height 28
click at [167, 353] on div "Run parameters Inputs stock_symbol * **** Preview This is how your input parame…" at bounding box center [621, 391] width 1242 height 783
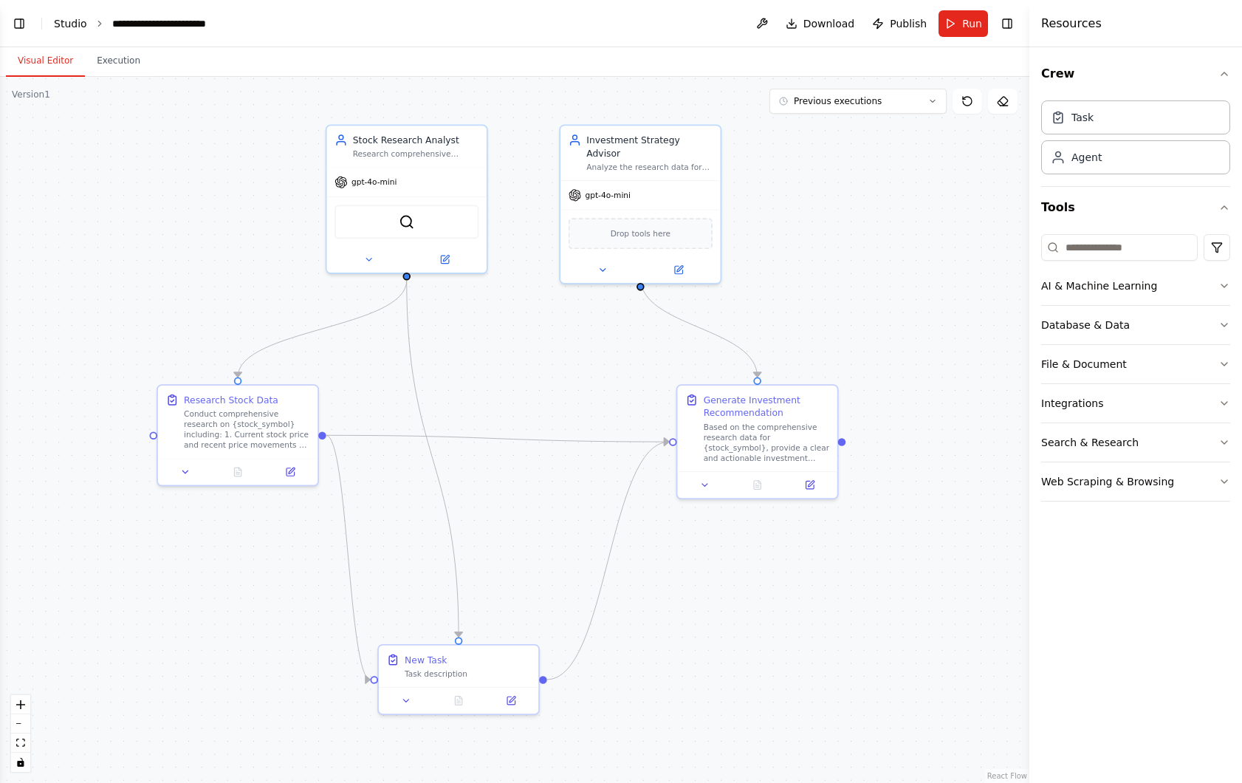
click at [66, 18] on link "Studio" at bounding box center [70, 24] width 33 height 12
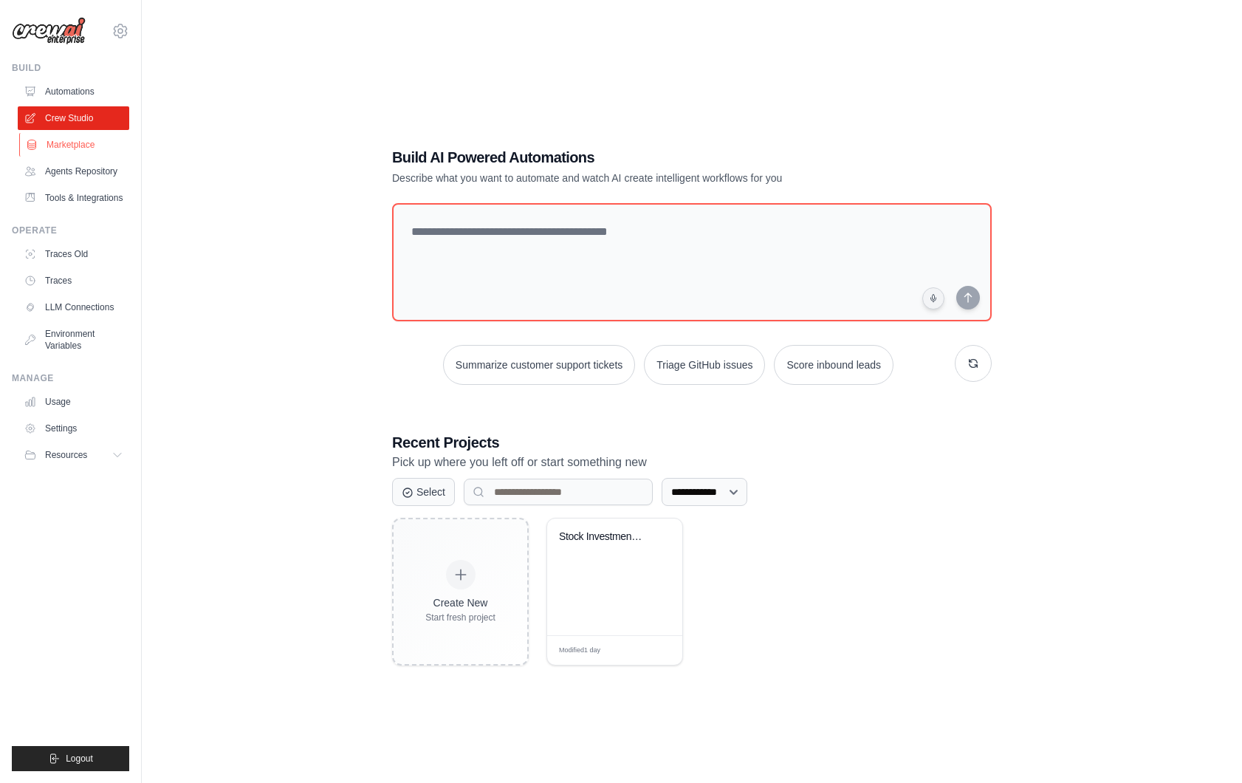
click at [73, 149] on link "Marketplace" at bounding box center [75, 145] width 112 height 24
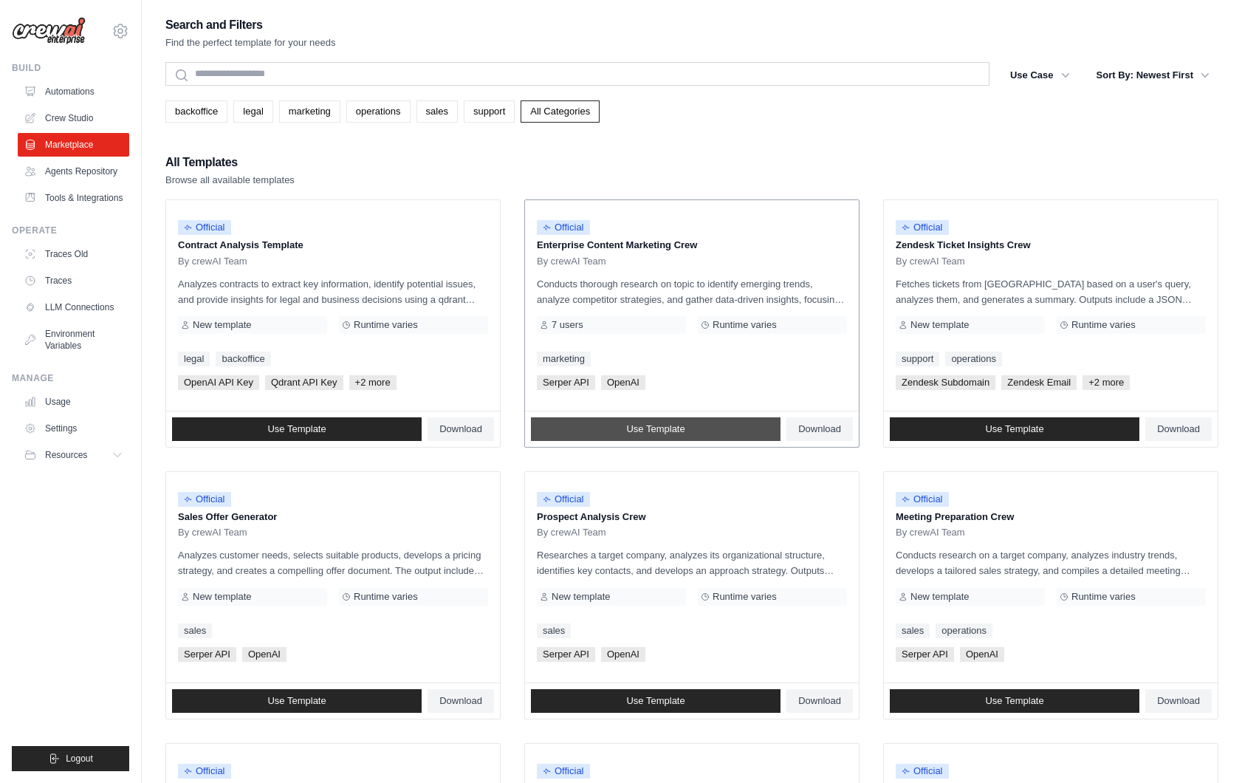
click at [633, 436] on link "Use Template" at bounding box center [656, 429] width 250 height 24
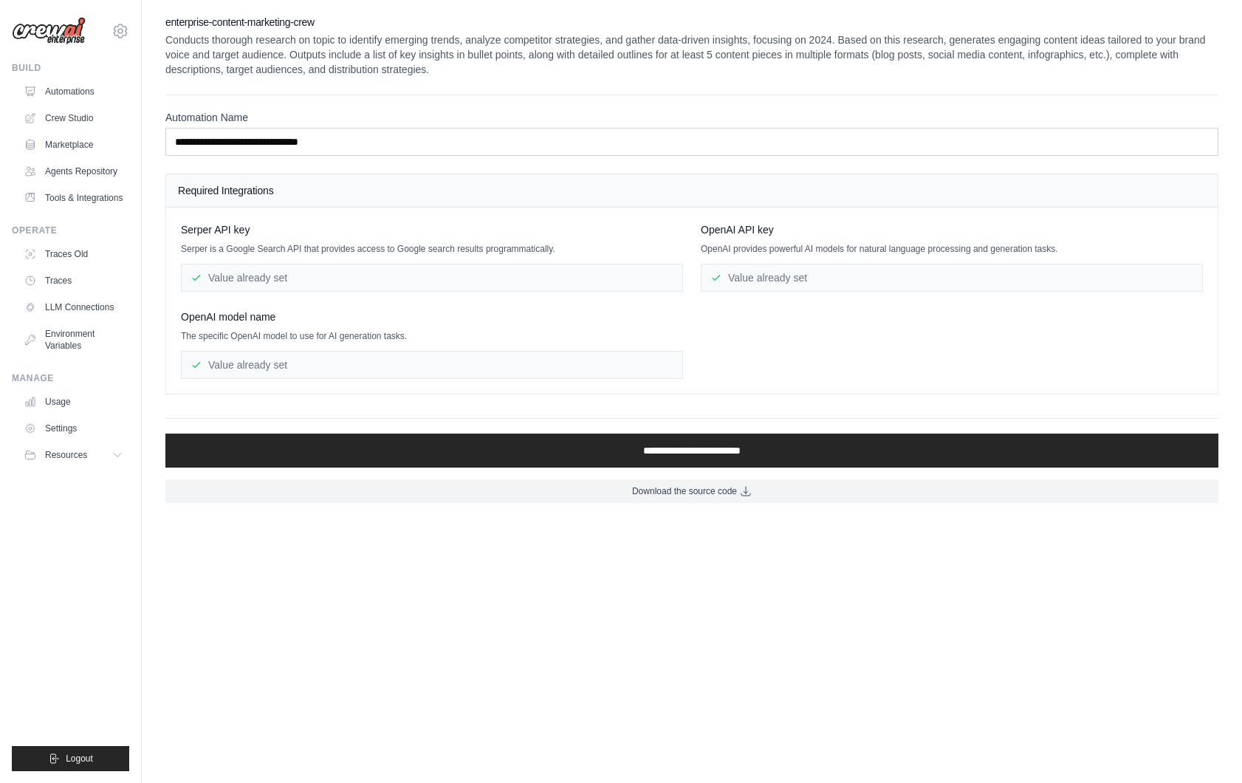
click at [306, 278] on div "Value already set" at bounding box center [432, 278] width 502 height 28
click at [77, 92] on link "Automations" at bounding box center [75, 92] width 112 height 24
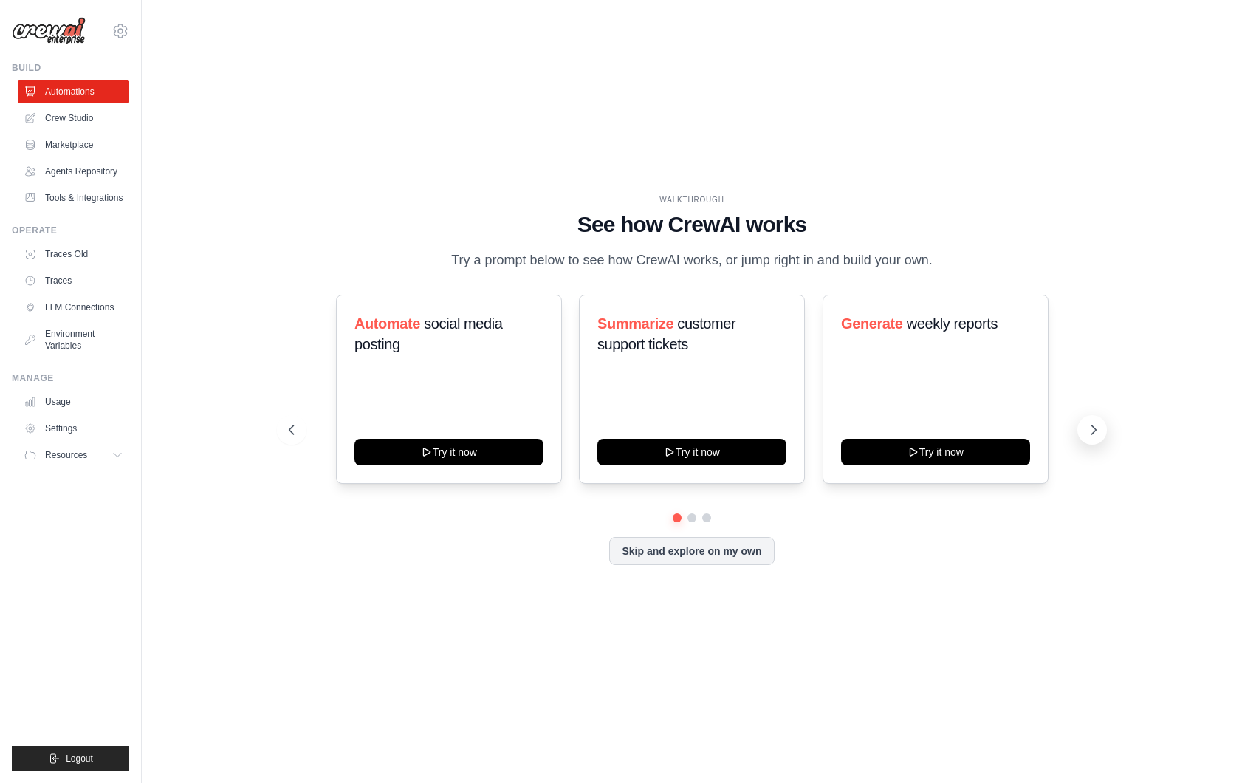
click at [1094, 428] on icon at bounding box center [1094, 429] width 4 height 9
click at [1117, 427] on div "WALKTHROUGH See how [PERSON_NAME] works Try a prompt below to see how [PERSON_N…" at bounding box center [691, 391] width 1053 height 753
click at [1096, 427] on icon at bounding box center [1093, 429] width 15 height 15
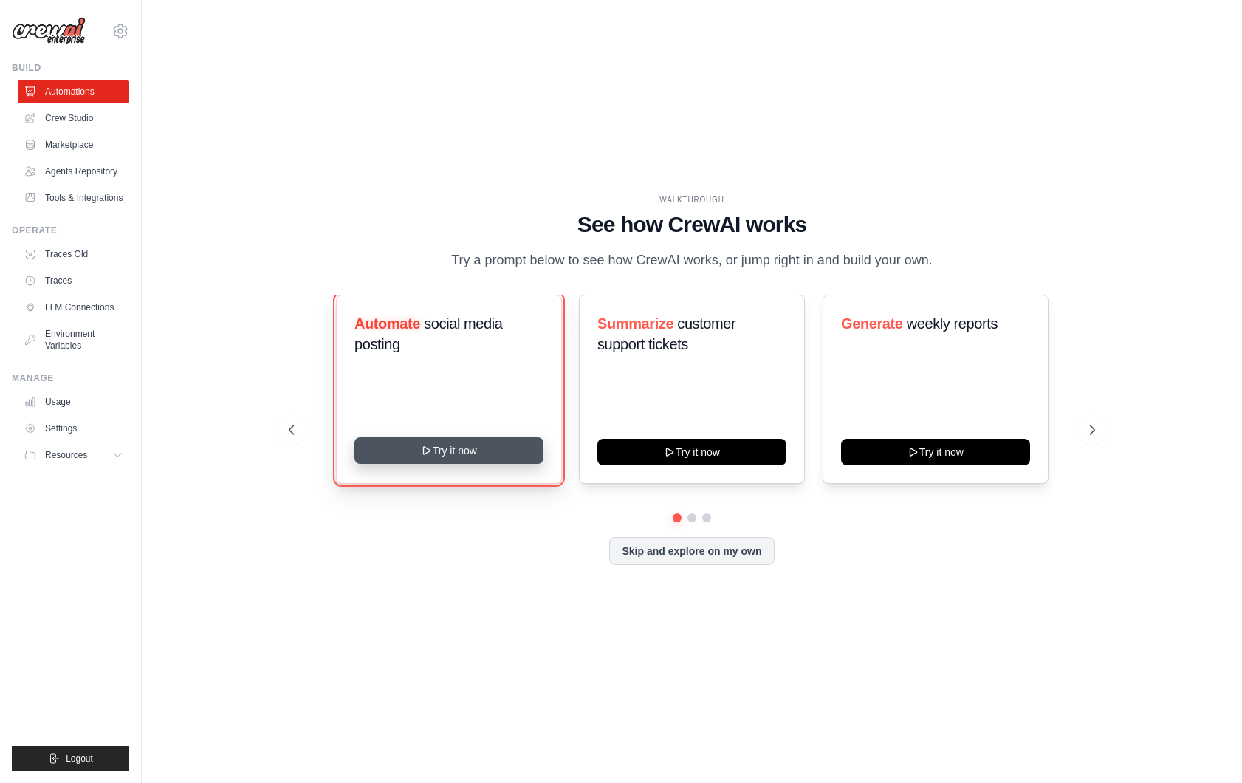
click at [470, 450] on button "Try it now" at bounding box center [449, 450] width 189 height 27
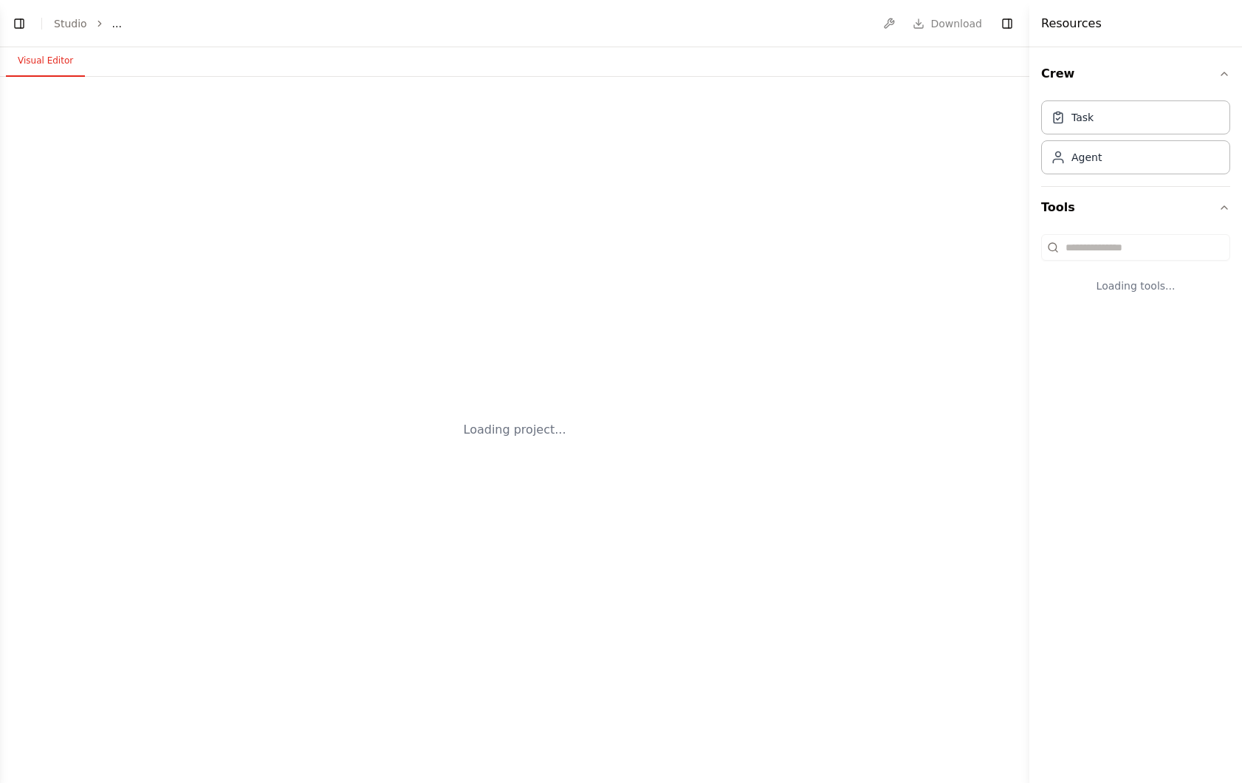
select select "****"
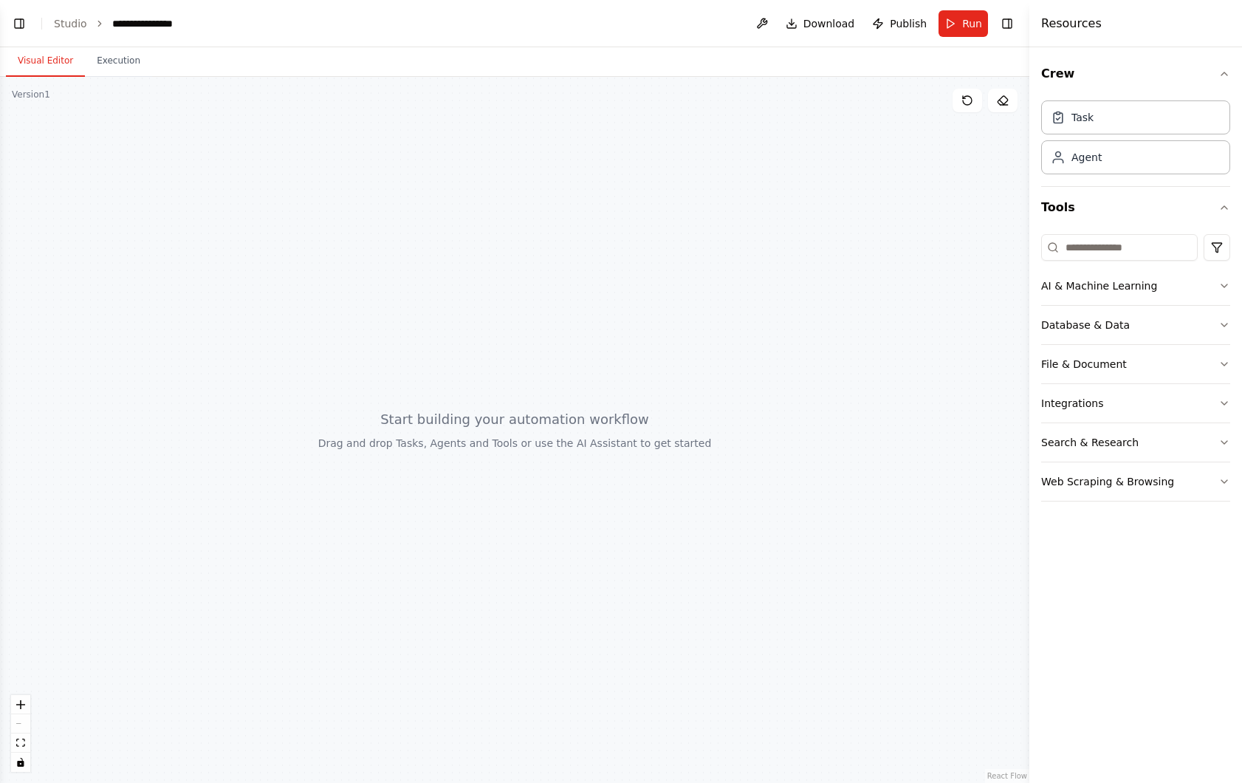
scroll to position [230, 0]
drag, startPoint x: 322, startPoint y: 324, endPoint x: 300, endPoint y: 417, distance: 95.7
click at [300, 417] on div at bounding box center [515, 430] width 1030 height 706
click at [22, 23] on button "Toggle Left Sidebar" at bounding box center [19, 23] width 21 height 21
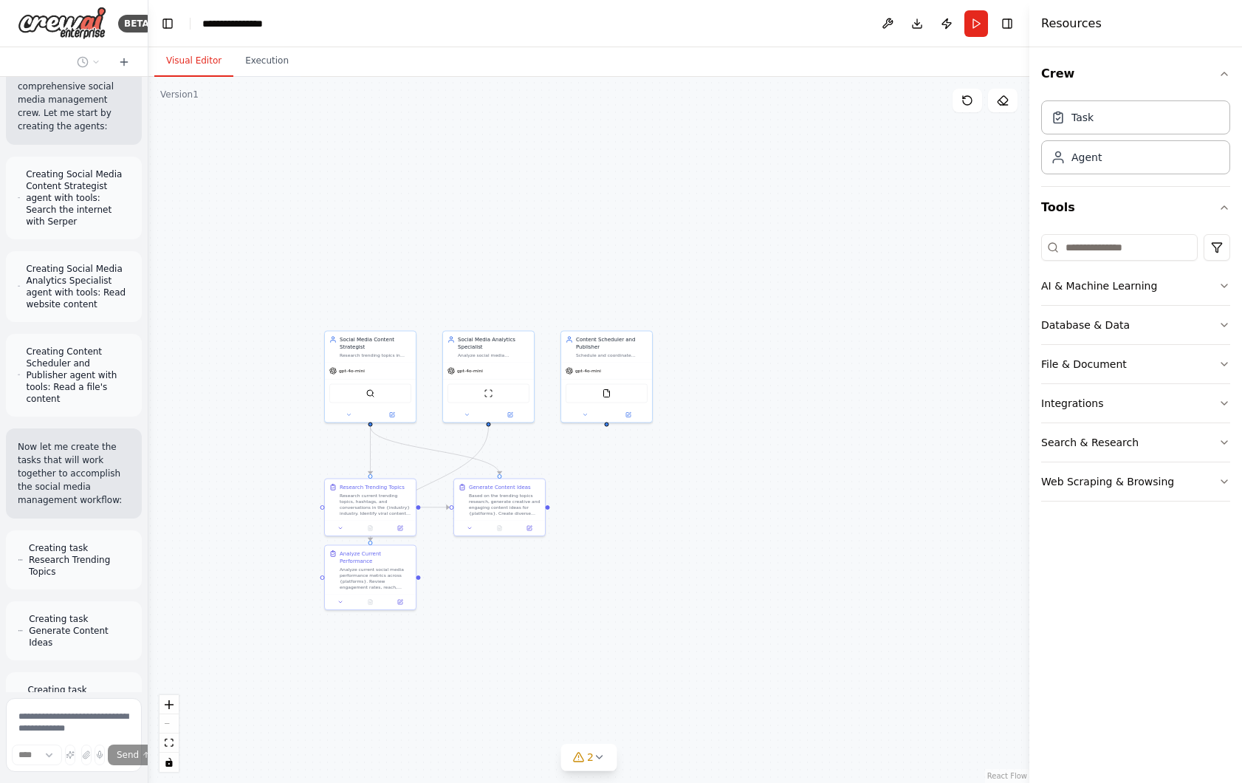
scroll to position [860, 0]
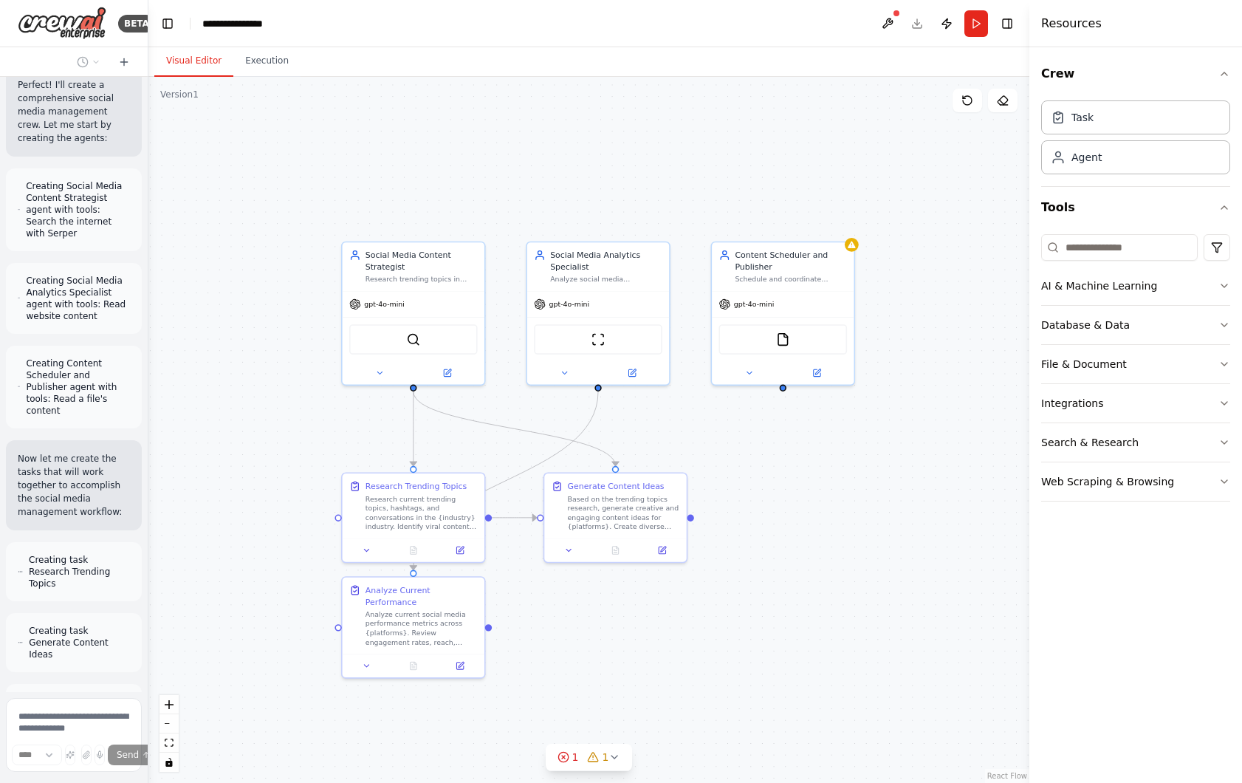
drag, startPoint x: 294, startPoint y: 458, endPoint x: 237, endPoint y: 368, distance: 106.5
click at [237, 368] on div ".deletable-edge-delete-btn { width: 20px; height: 20px; border: 0px solid #ffff…" at bounding box center [588, 430] width 881 height 706
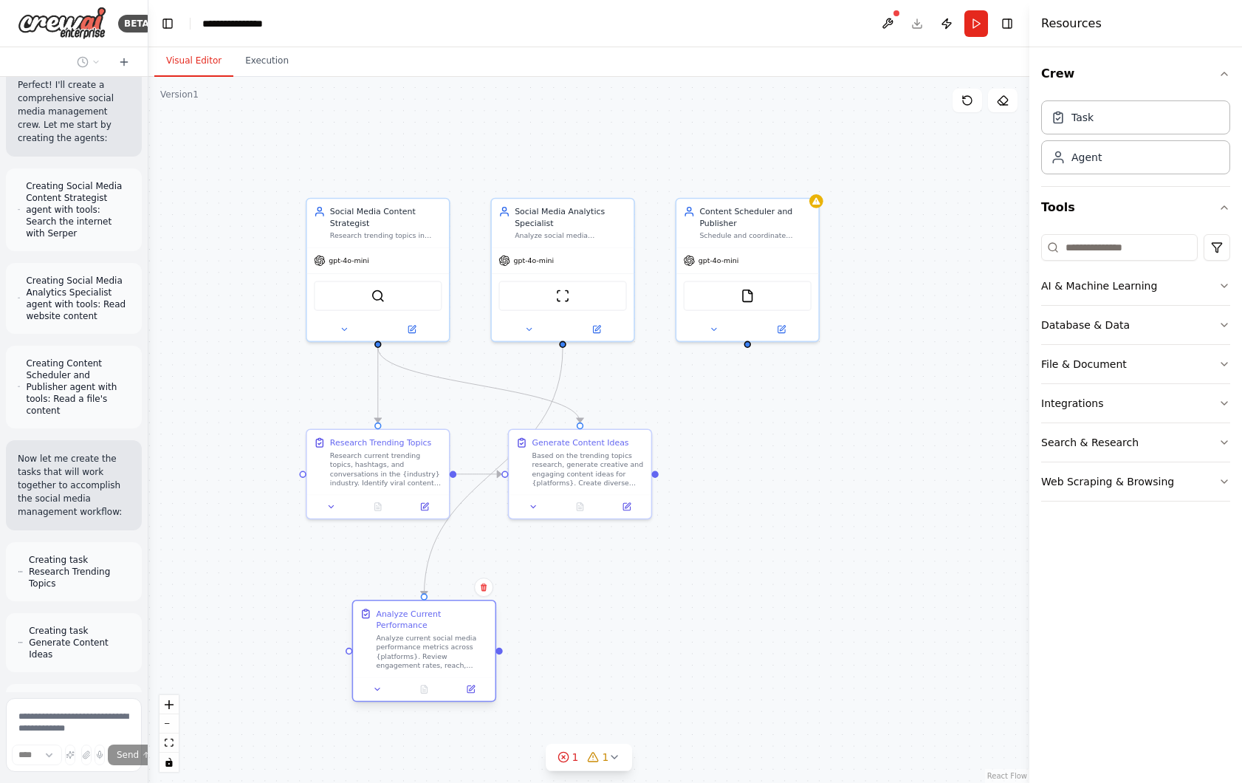
drag, startPoint x: 419, startPoint y: 592, endPoint x: 467, endPoint y: 660, distance: 83.2
click at [467, 660] on div "Analyze current social media performance metrics across {platforms}. Review eng…" at bounding box center [432, 651] width 112 height 37
click at [582, 598] on div ".deletable-edge-delete-btn { width: 20px; height: 20px; border: 0px solid #ffff…" at bounding box center [588, 430] width 881 height 706
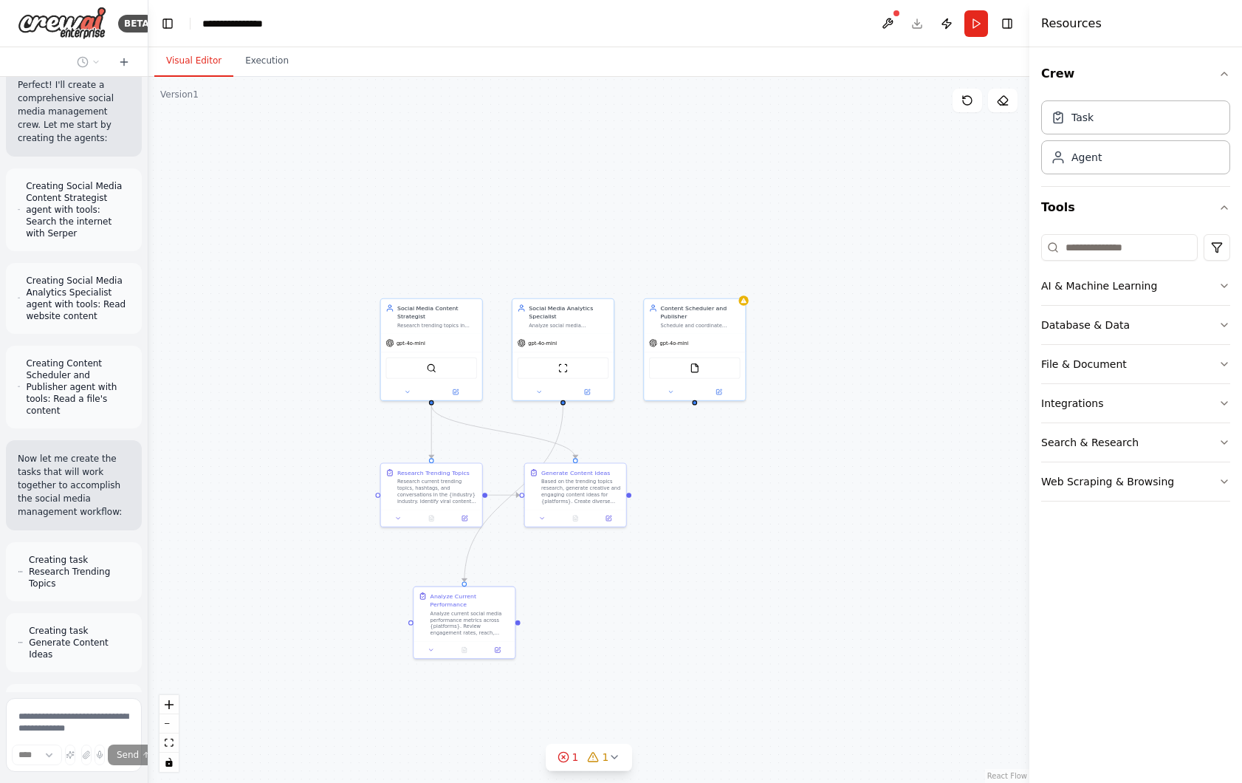
drag, startPoint x: 617, startPoint y: 631, endPoint x: 603, endPoint y: 596, distance: 38.4
click at [603, 597] on div ".deletable-edge-delete-btn { width: 20px; height: 20px; border: 0px solid #ffff…" at bounding box center [588, 430] width 881 height 706
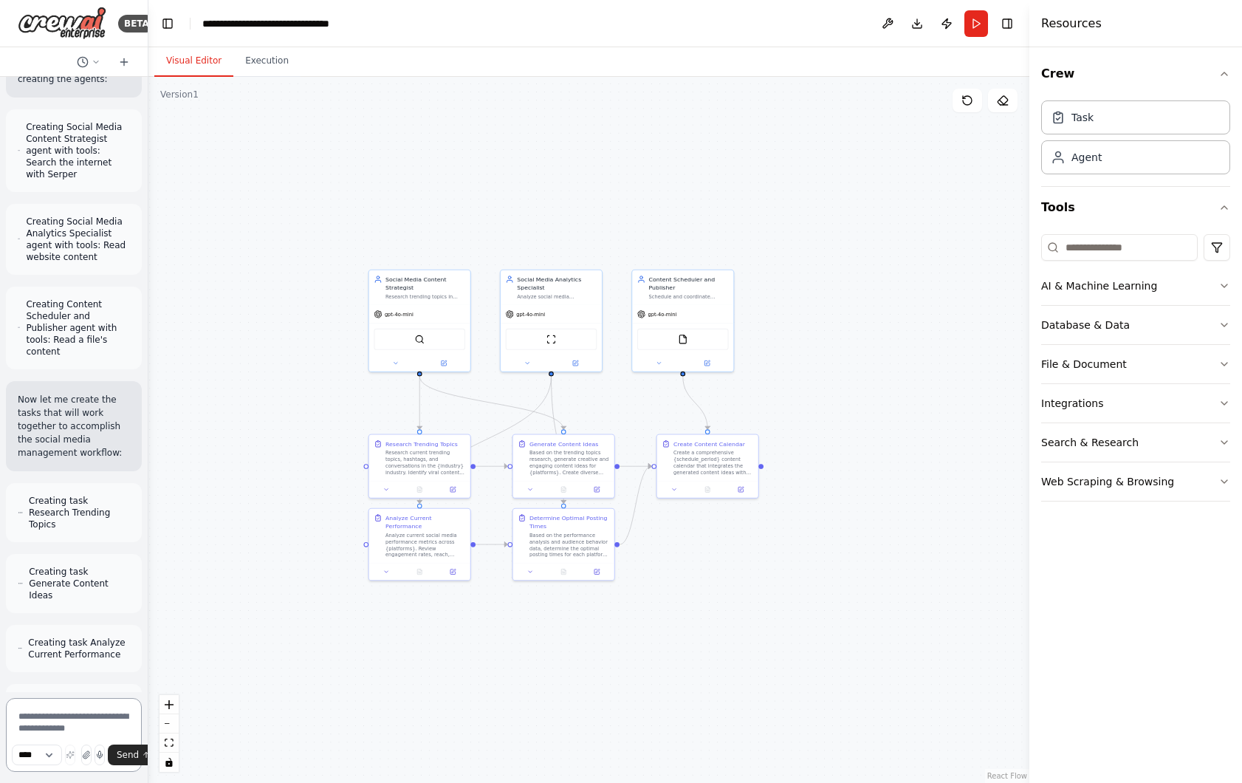
scroll to position [2583, 0]
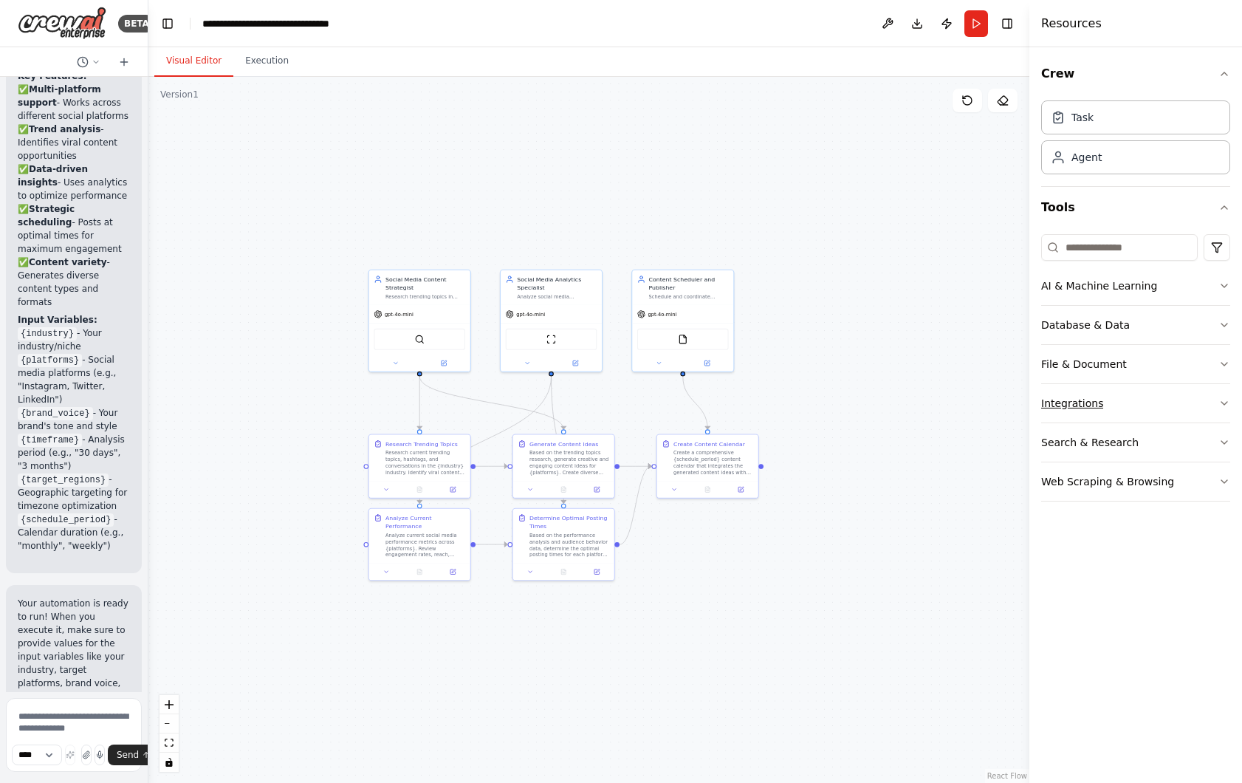
click at [1223, 405] on icon "button" at bounding box center [1225, 403] width 12 height 12
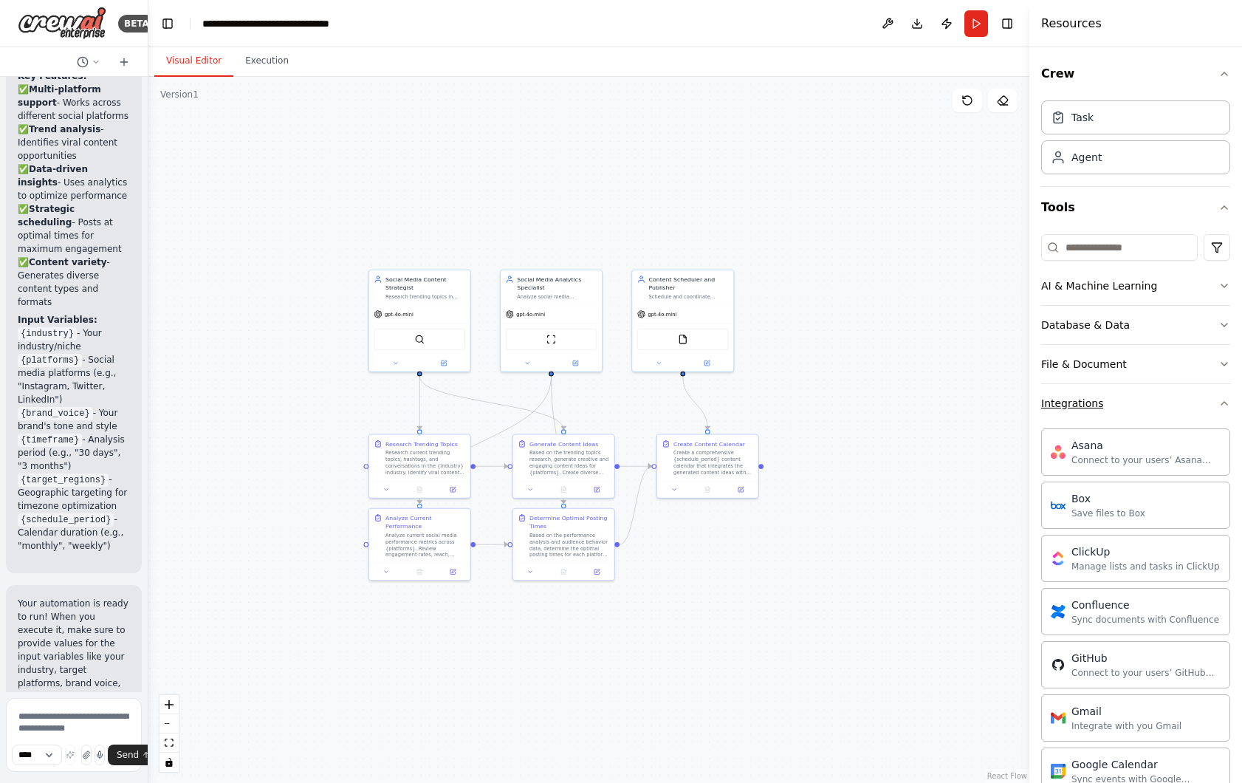
click at [1223, 405] on icon "button" at bounding box center [1225, 403] width 12 height 12
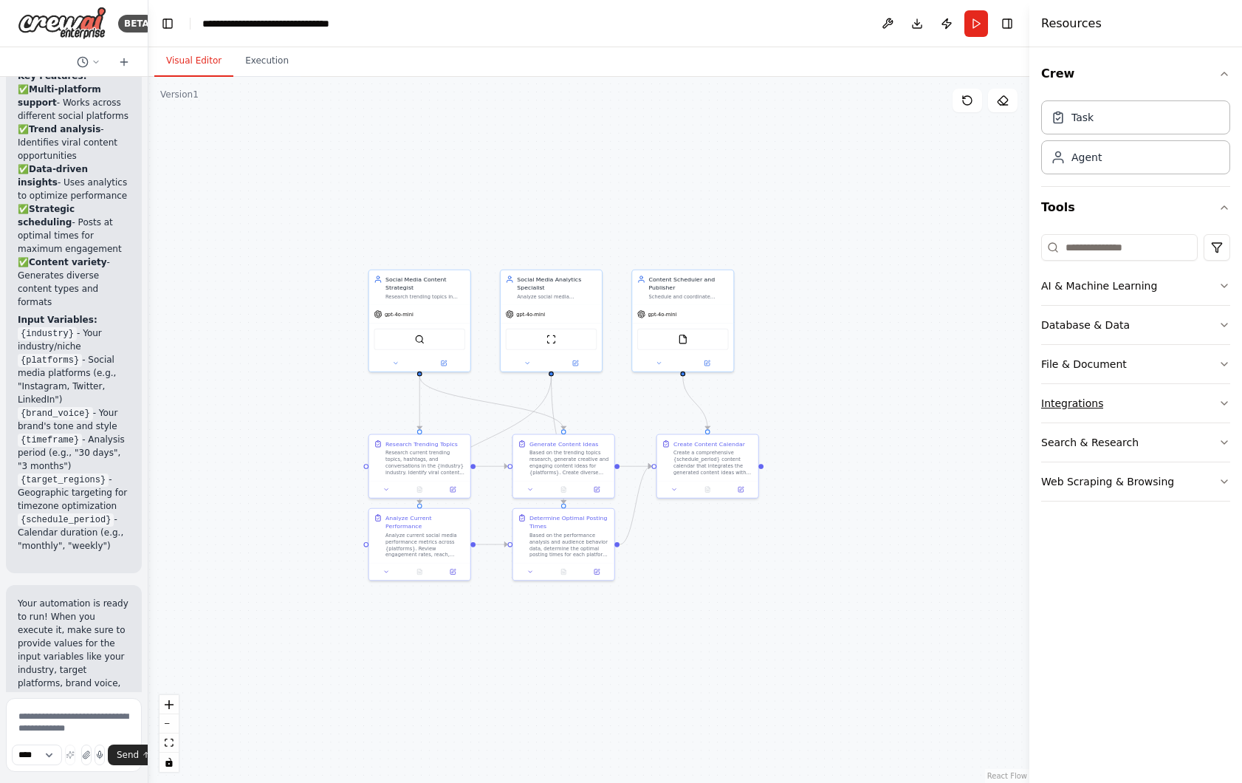
click at [1223, 405] on icon "button" at bounding box center [1225, 403] width 12 height 12
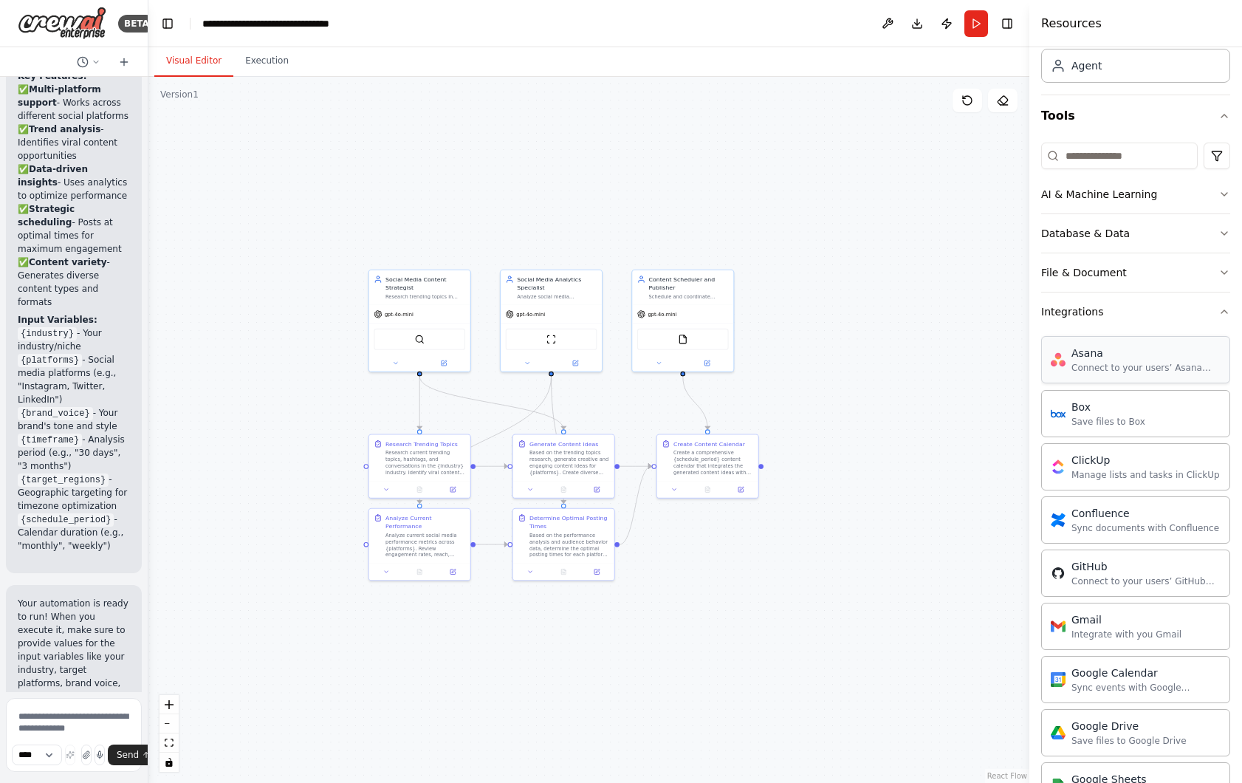
scroll to position [80, 0]
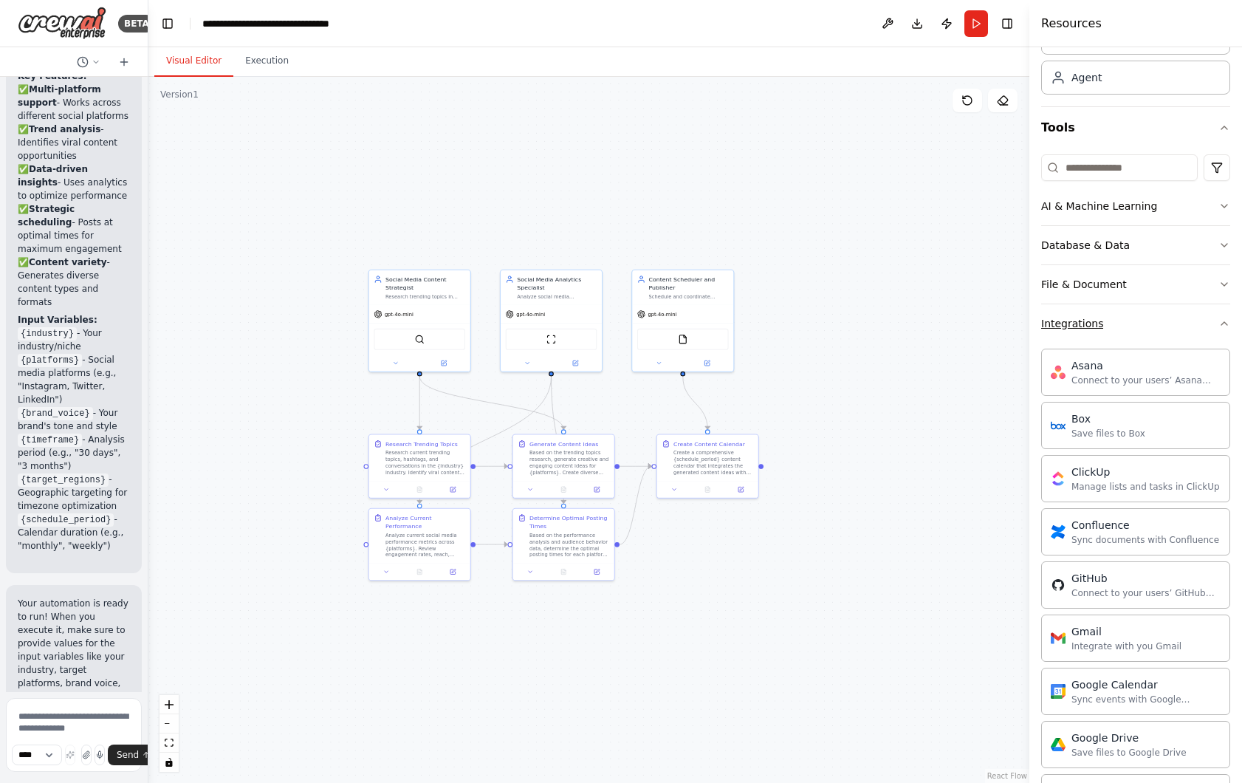
click at [1227, 323] on icon "button" at bounding box center [1225, 324] width 12 height 12
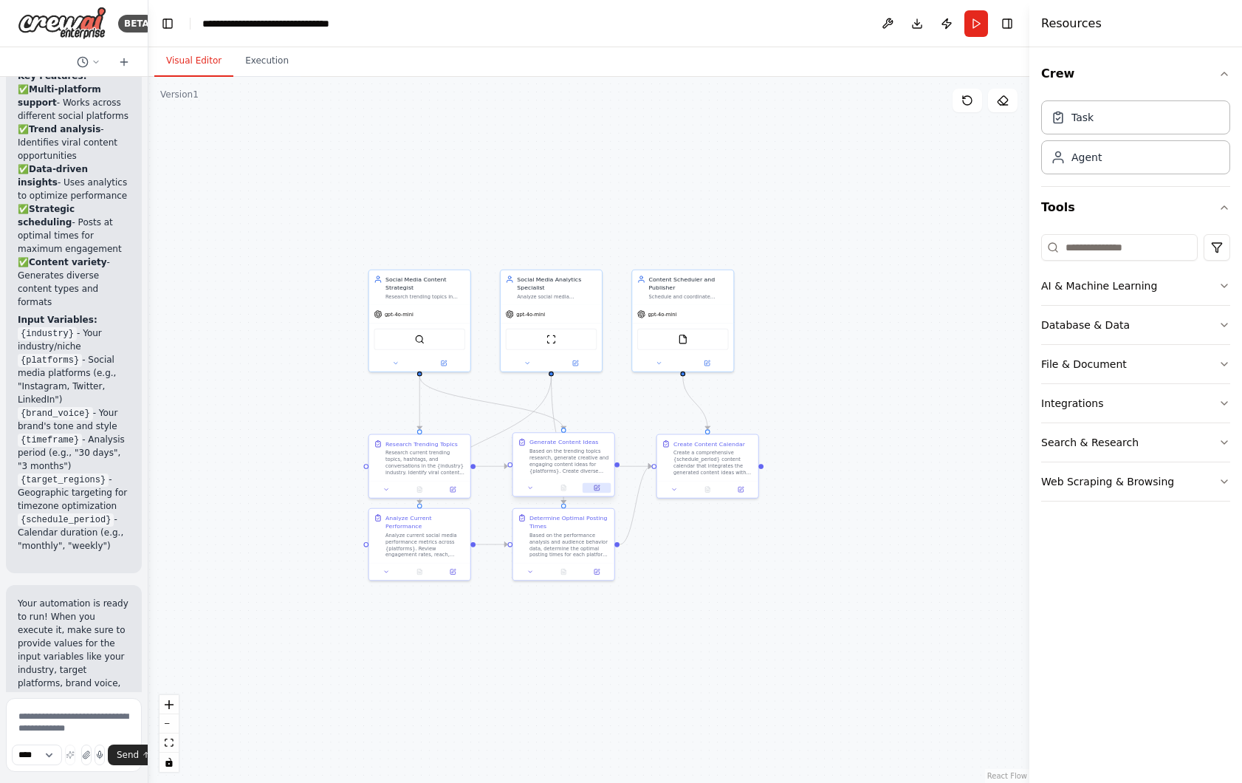
click at [596, 486] on button at bounding box center [597, 488] width 28 height 10
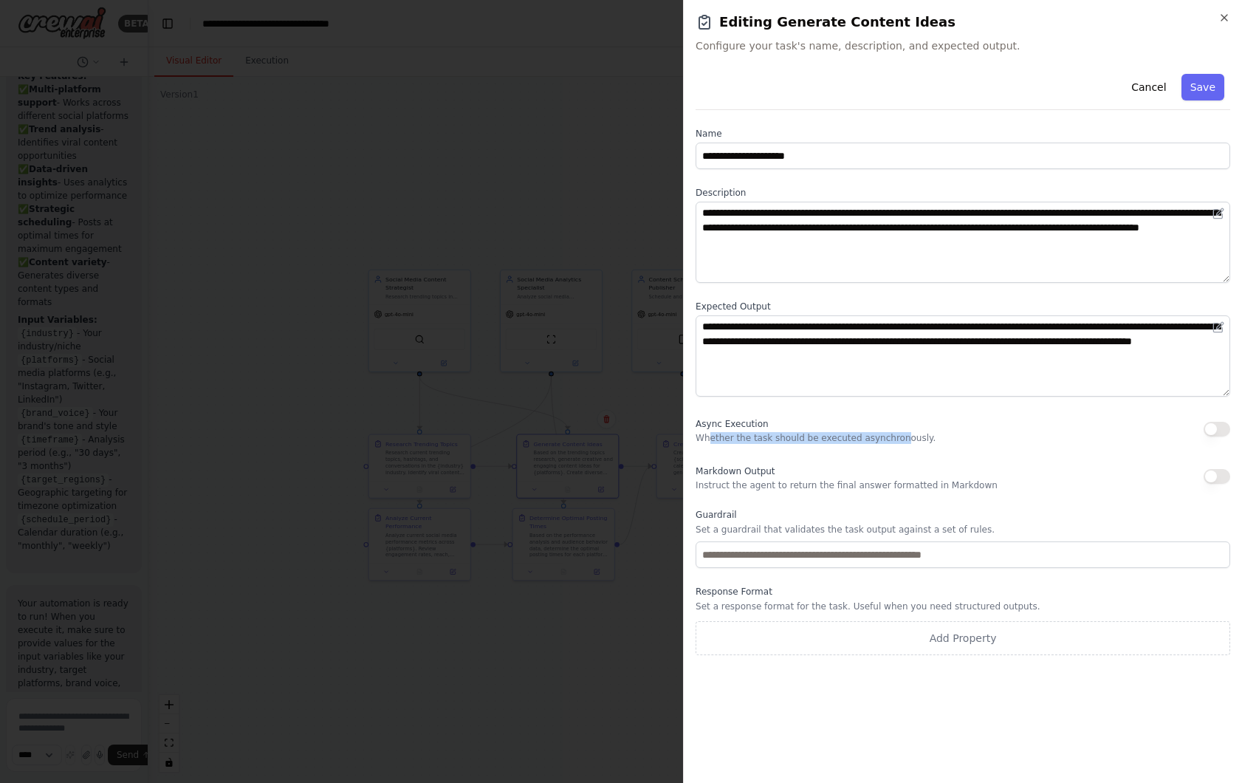
drag, startPoint x: 711, startPoint y: 436, endPoint x: 914, endPoint y: 436, distance: 202.4
click at [914, 436] on p "Whether the task should be executed asynchronously." at bounding box center [816, 438] width 240 height 12
click at [914, 428] on div "Async Execution Whether the task should be executed asynchronously." at bounding box center [816, 429] width 240 height 30
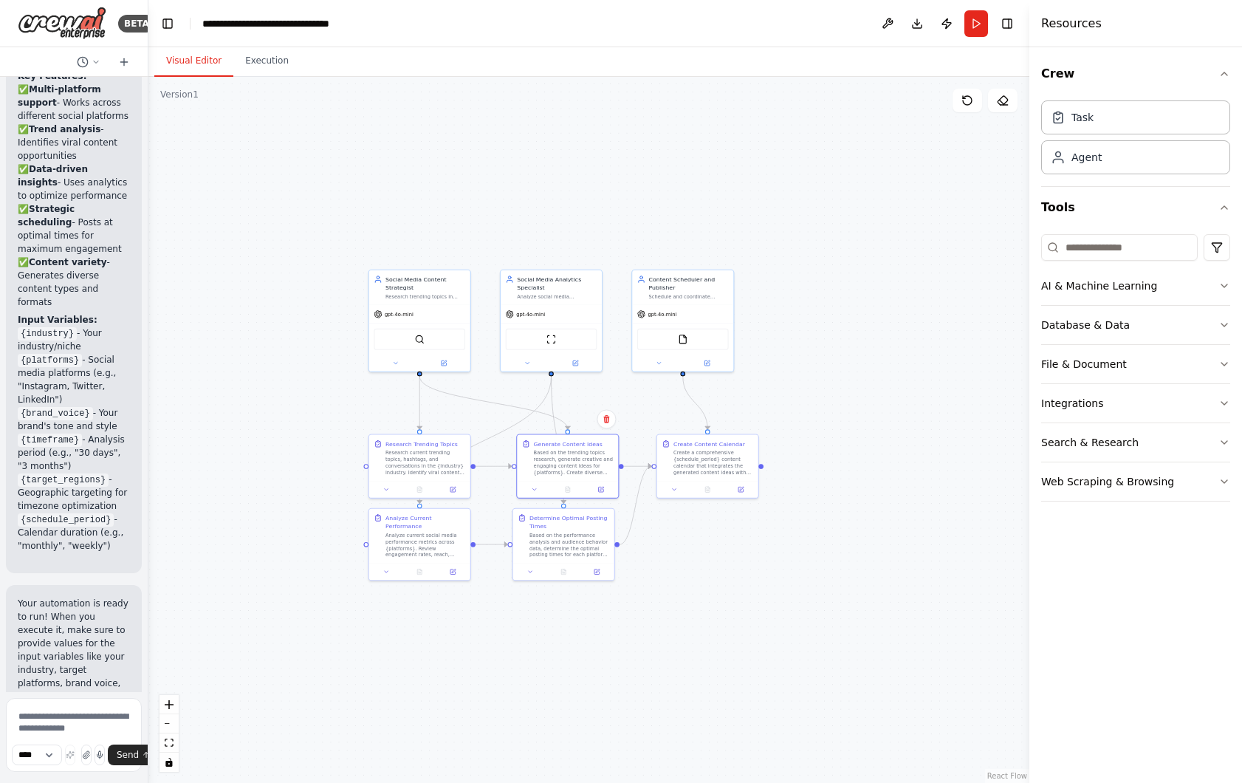
click at [1232, 283] on div "Crew Task Agent Tools AI & Machine Learning Database & Data File & Document Int…" at bounding box center [1136, 415] width 213 height 736
click at [1229, 284] on icon "button" at bounding box center [1225, 286] width 12 height 12
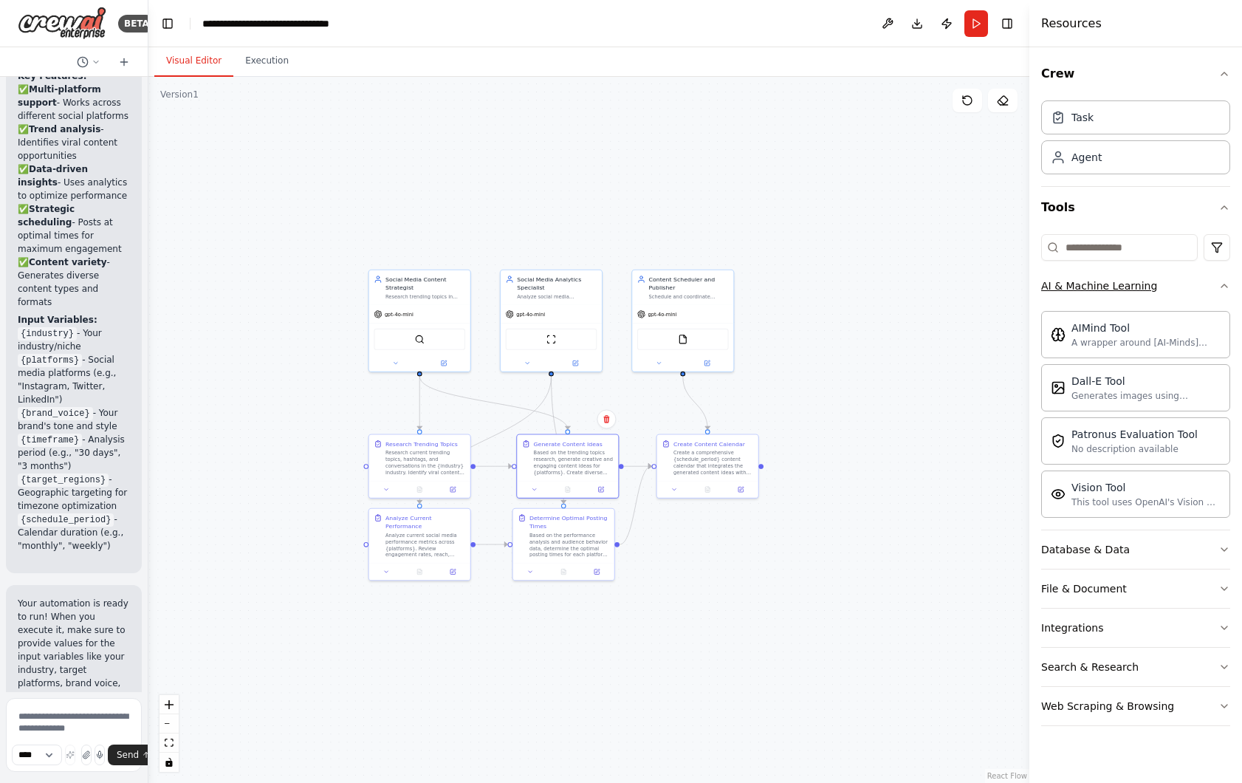
click at [1229, 284] on icon "button" at bounding box center [1225, 286] width 12 height 12
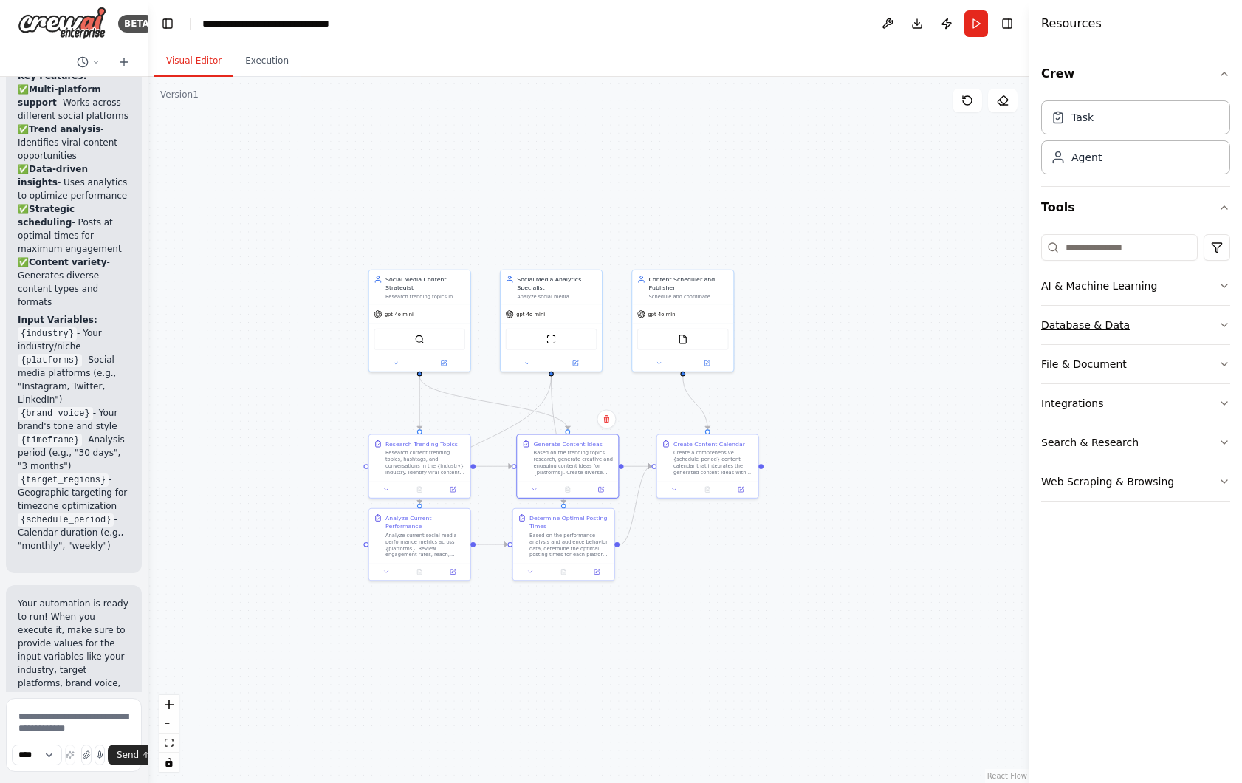
click at [1226, 323] on icon "button" at bounding box center [1225, 325] width 12 height 12
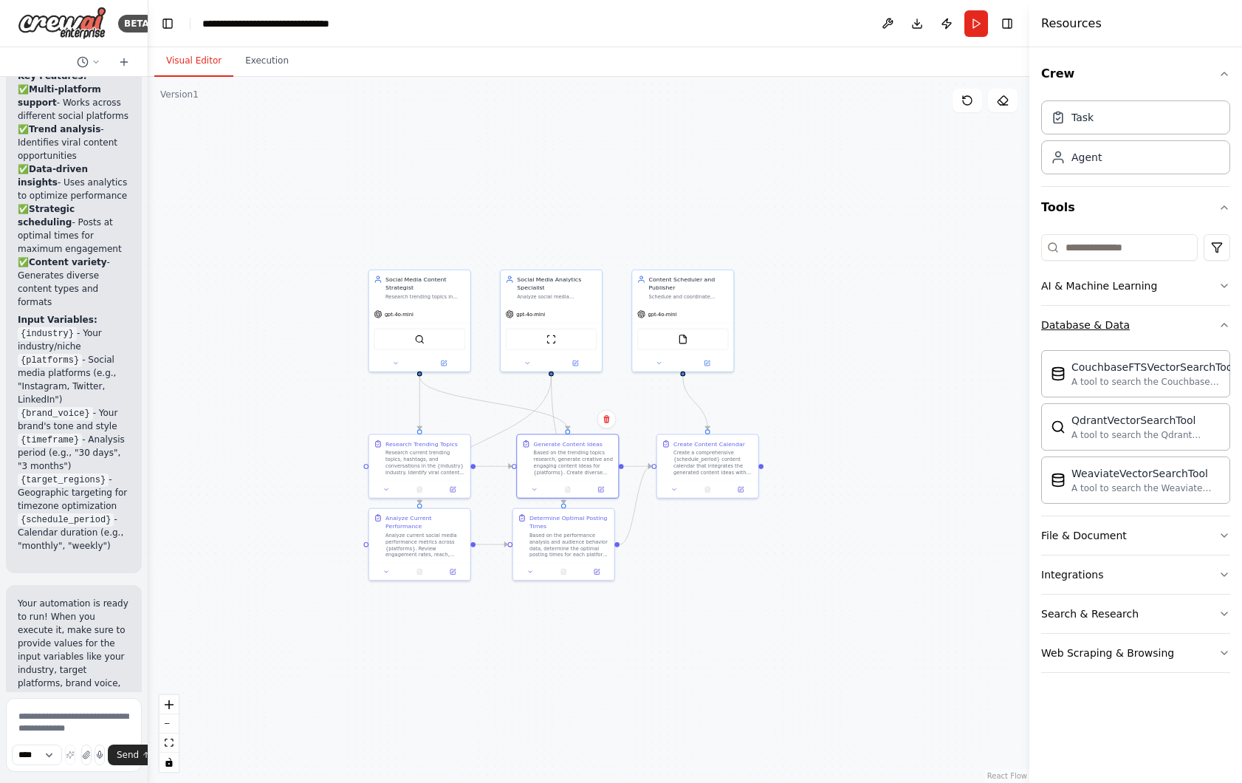
click at [1226, 323] on icon "button" at bounding box center [1225, 325] width 12 height 12
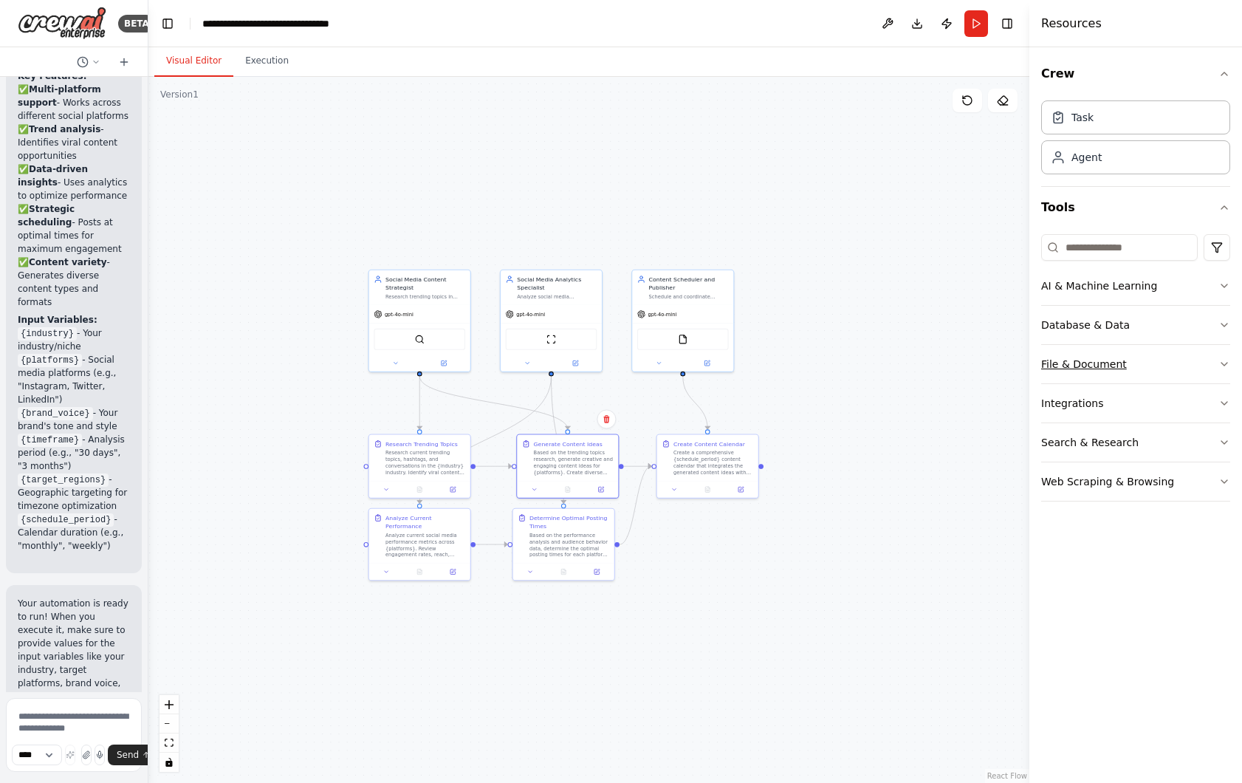
click at [1225, 360] on icon "button" at bounding box center [1225, 364] width 12 height 12
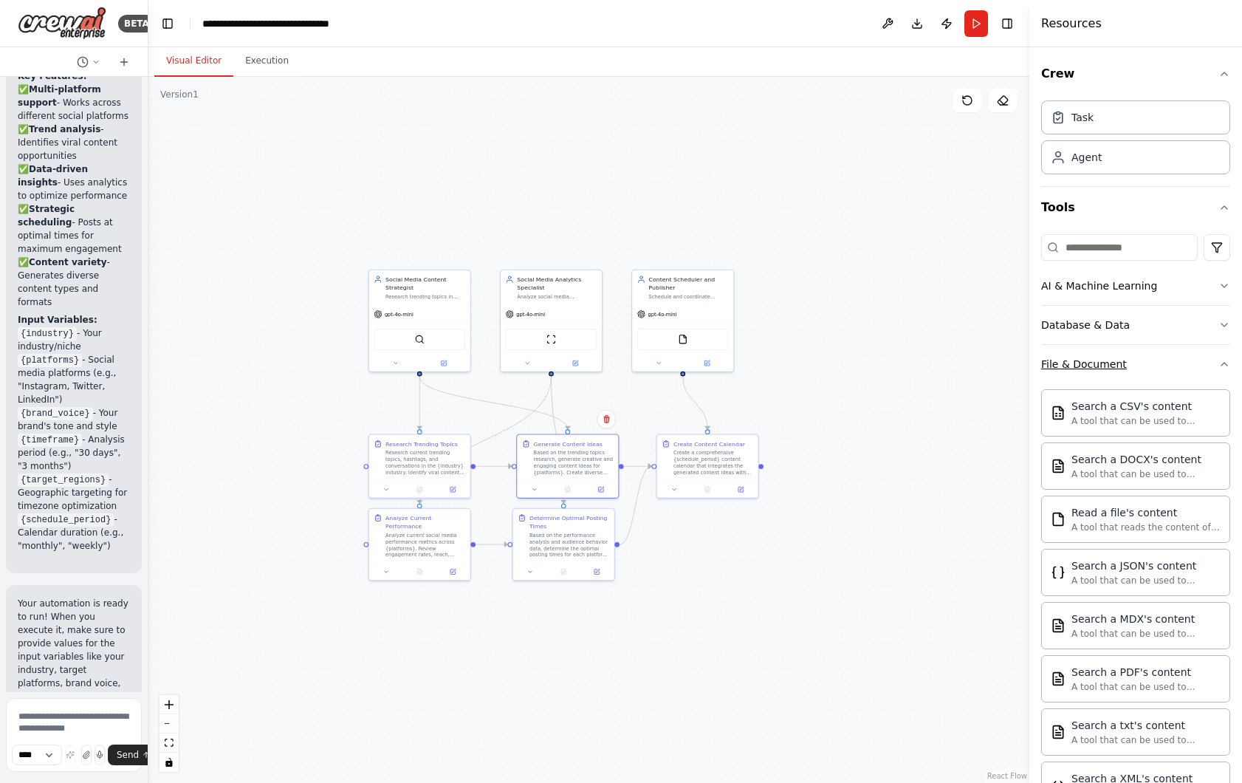
click at [1225, 360] on icon "button" at bounding box center [1225, 364] width 12 height 12
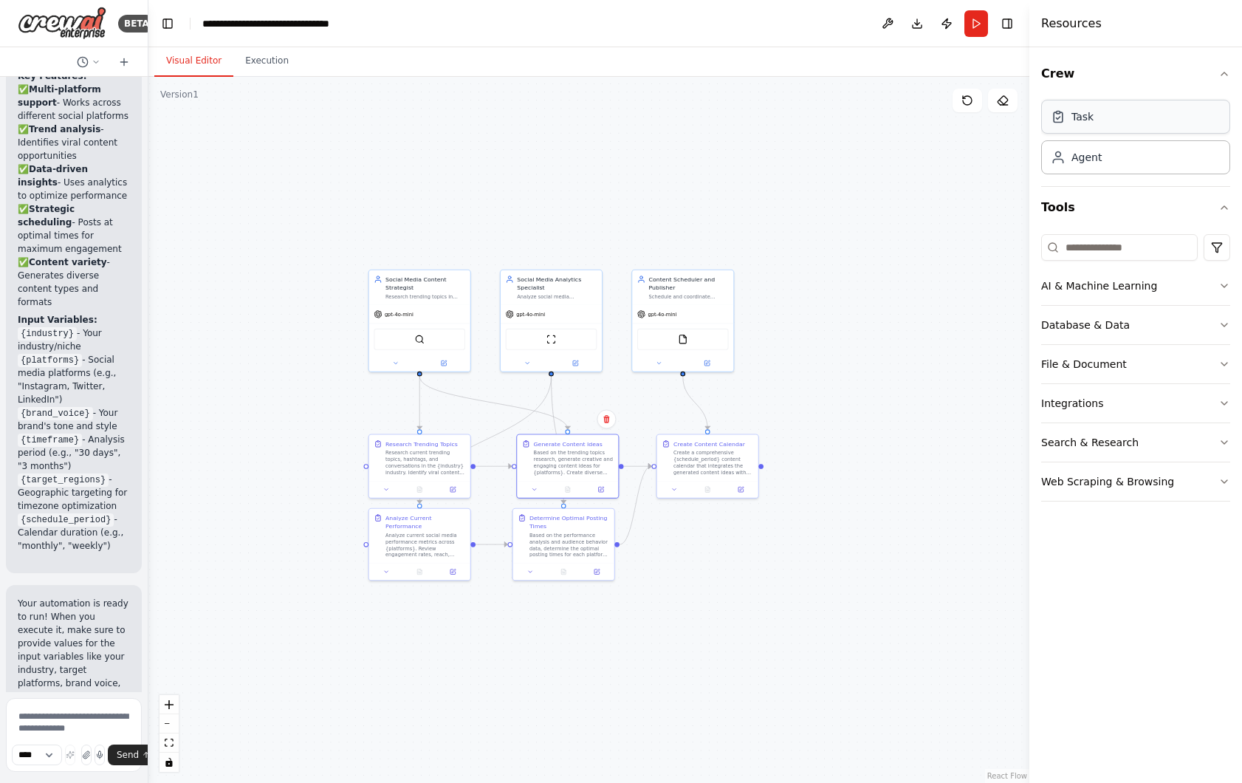
click at [1109, 122] on div "Task" at bounding box center [1135, 117] width 189 height 34
drag, startPoint x: 955, startPoint y: 301, endPoint x: 819, endPoint y: 313, distance: 136.5
click at [820, 313] on div at bounding box center [863, 322] width 101 height 43
drag, startPoint x: 954, startPoint y: 306, endPoint x: 773, endPoint y: 323, distance: 182.5
click at [773, 323] on div "New Task Task description" at bounding box center [796, 323] width 80 height 16
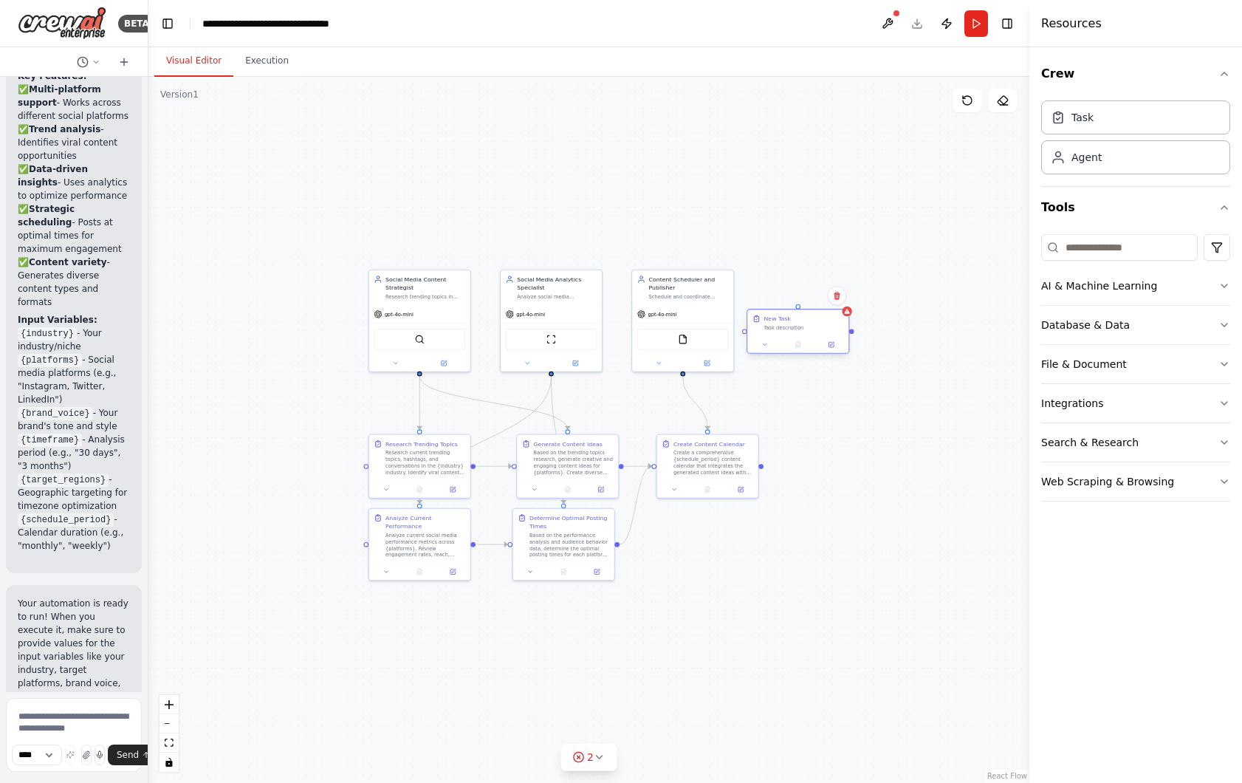
drag, startPoint x: 750, startPoint y: 326, endPoint x: 758, endPoint y: 324, distance: 8.3
click at [750, 326] on div "New Task Task description" at bounding box center [797, 322] width 101 height 27
click at [779, 321] on div "New Task" at bounding box center [777, 319] width 27 height 8
click at [783, 325] on div "Task description" at bounding box center [804, 327] width 80 height 7
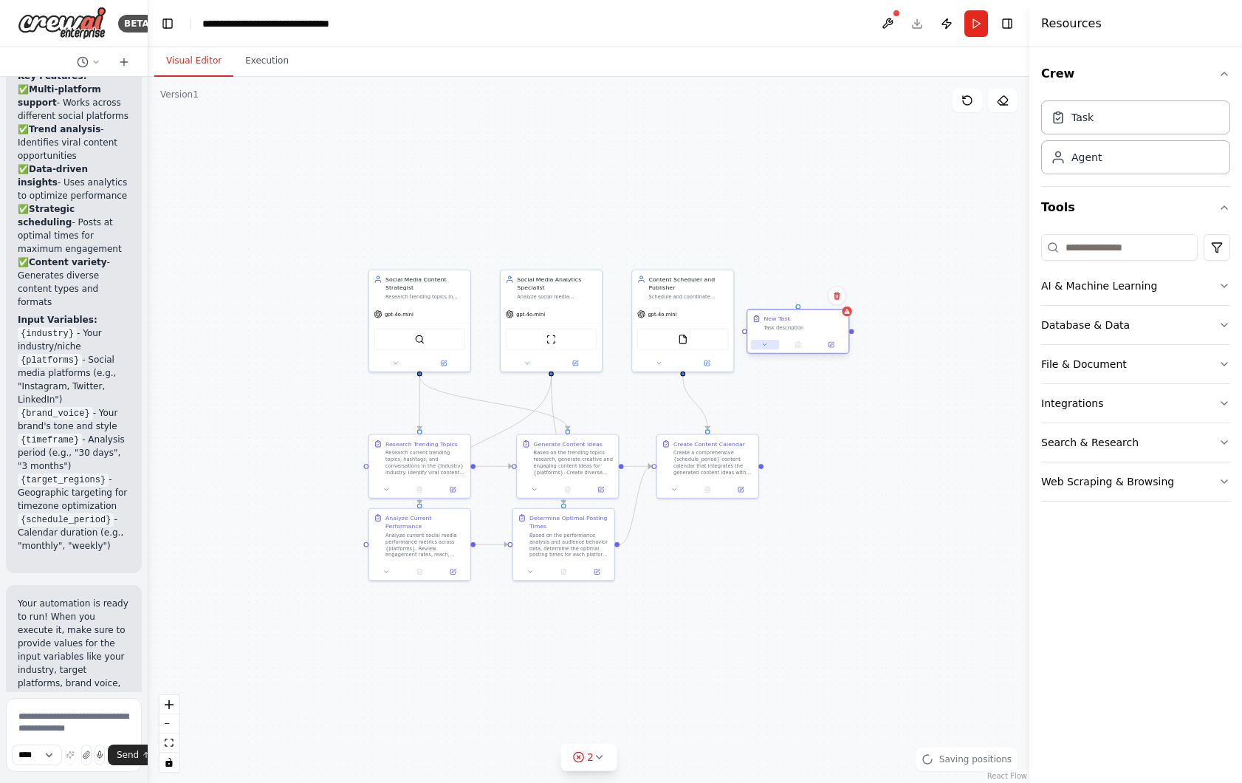
click at [767, 343] on icon at bounding box center [764, 344] width 7 height 7
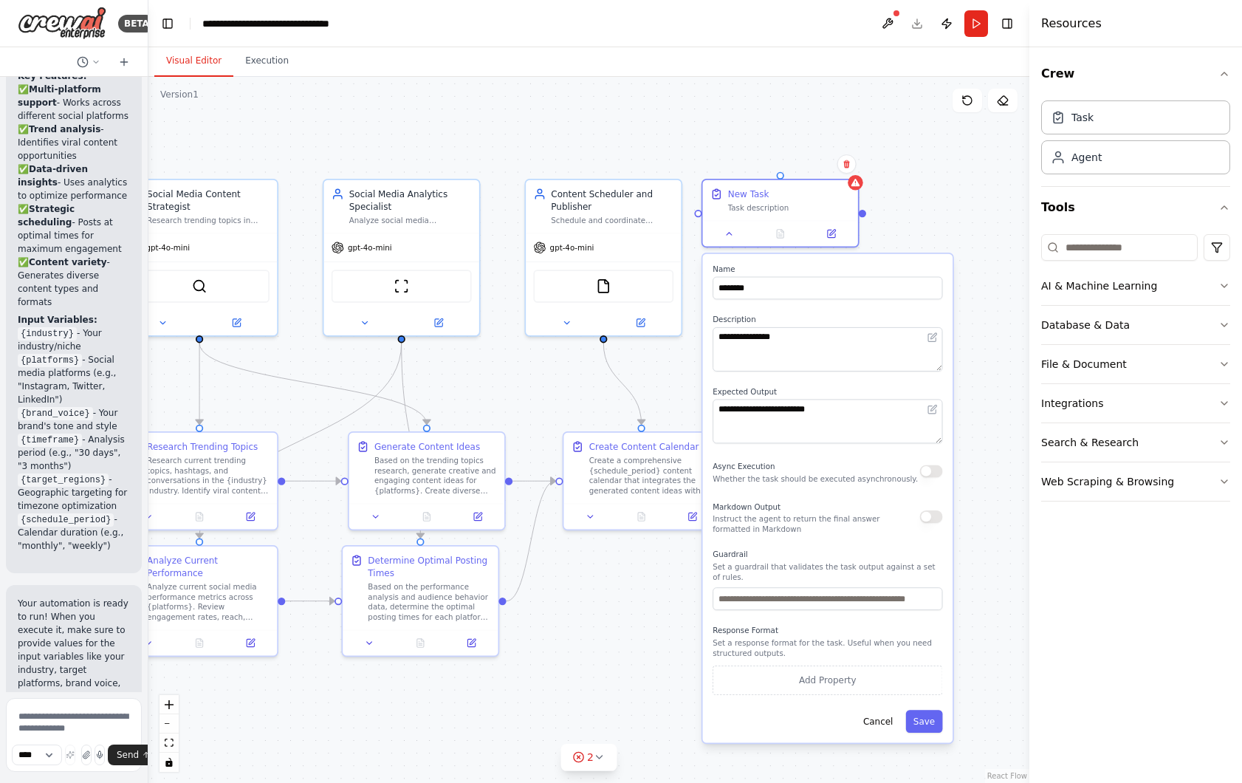
drag, startPoint x: 832, startPoint y: 443, endPoint x: 827, endPoint y: 383, distance: 60.0
click at [827, 383] on div "**********" at bounding box center [828, 498] width 250 height 489
click at [929, 470] on button "button" at bounding box center [931, 471] width 23 height 13
drag, startPoint x: 934, startPoint y: 510, endPoint x: 933, endPoint y: 522, distance: 12.6
click at [934, 512] on div "Markdown Output Instruct the agent to return the final answer formatted in Mark…" at bounding box center [828, 516] width 230 height 35
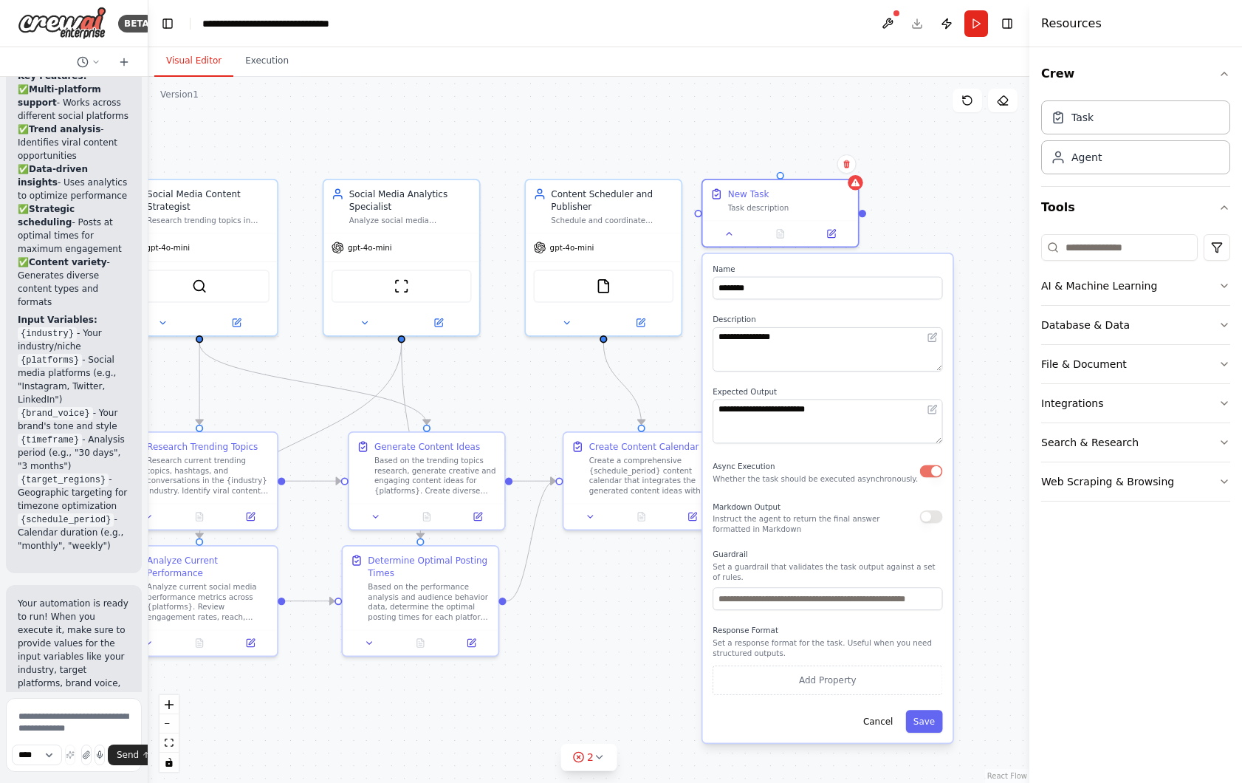
click at [933, 521] on button "button" at bounding box center [931, 516] width 23 height 13
click at [932, 517] on button "button" at bounding box center [931, 516] width 23 height 13
click at [936, 474] on button "button" at bounding box center [931, 471] width 23 height 13
click at [936, 518] on button "button" at bounding box center [931, 516] width 23 height 13
click at [879, 732] on button "Cancel" at bounding box center [878, 721] width 45 height 23
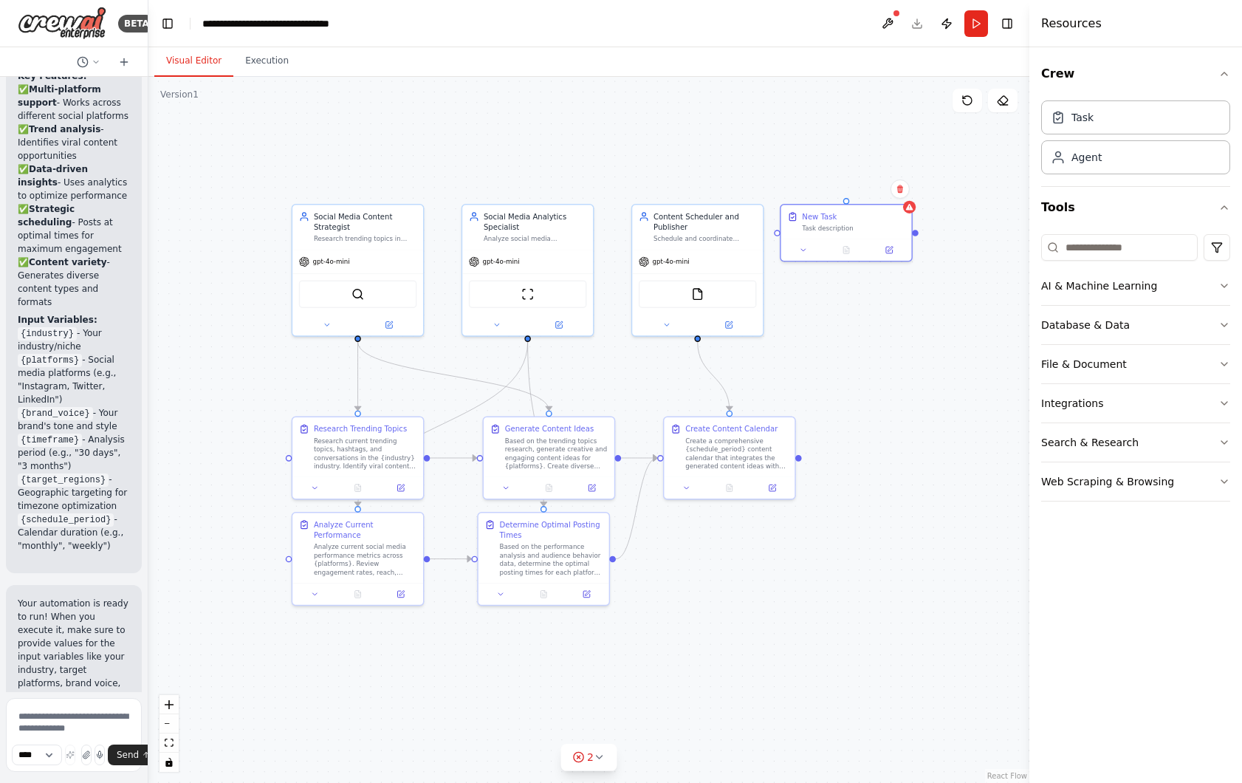
click at [800, 346] on div ".deletable-edge-delete-btn { width: 20px; height: 20px; border: 0px solid #ffff…" at bounding box center [588, 430] width 881 height 706
click at [842, 219] on div "New Task Task description" at bounding box center [853, 219] width 103 height 21
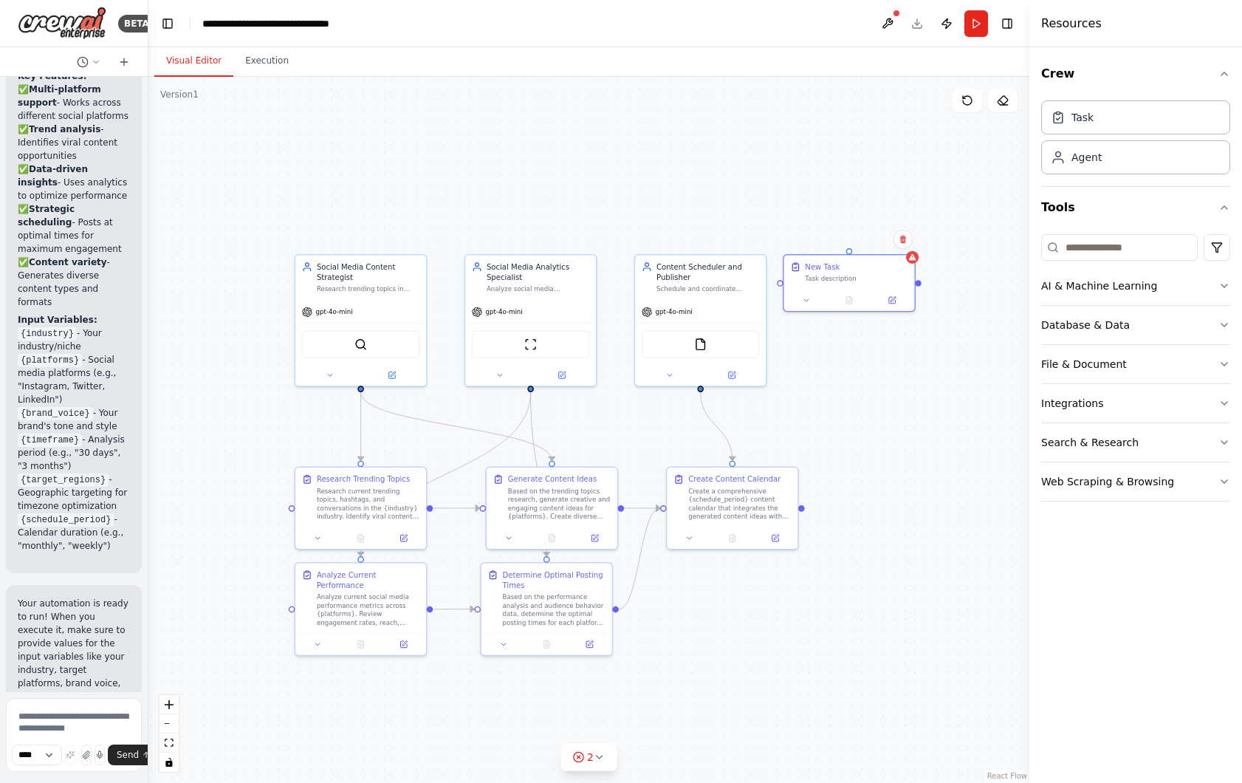
drag, startPoint x: 765, startPoint y: 155, endPoint x: 768, endPoint y: 205, distance: 50.3
click at [768, 205] on div ".deletable-edge-delete-btn { width: 20px; height: 20px; border: 0px solid #ffff…" at bounding box center [588, 430] width 881 height 706
click at [904, 238] on icon at bounding box center [903, 240] width 6 height 8
click at [847, 237] on button "Confirm" at bounding box center [861, 239] width 52 height 18
click at [980, 23] on button "Run" at bounding box center [977, 23] width 24 height 27
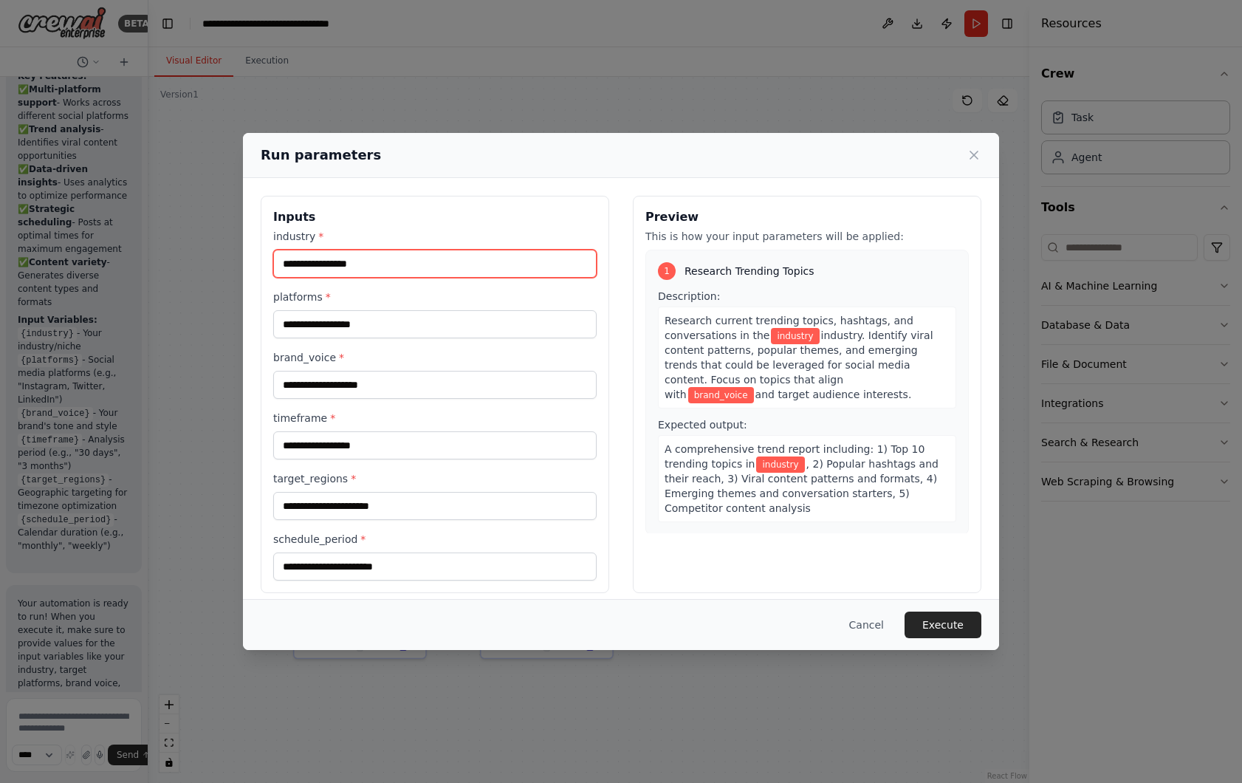
click at [332, 256] on input "industry *" at bounding box center [434, 264] width 323 height 28
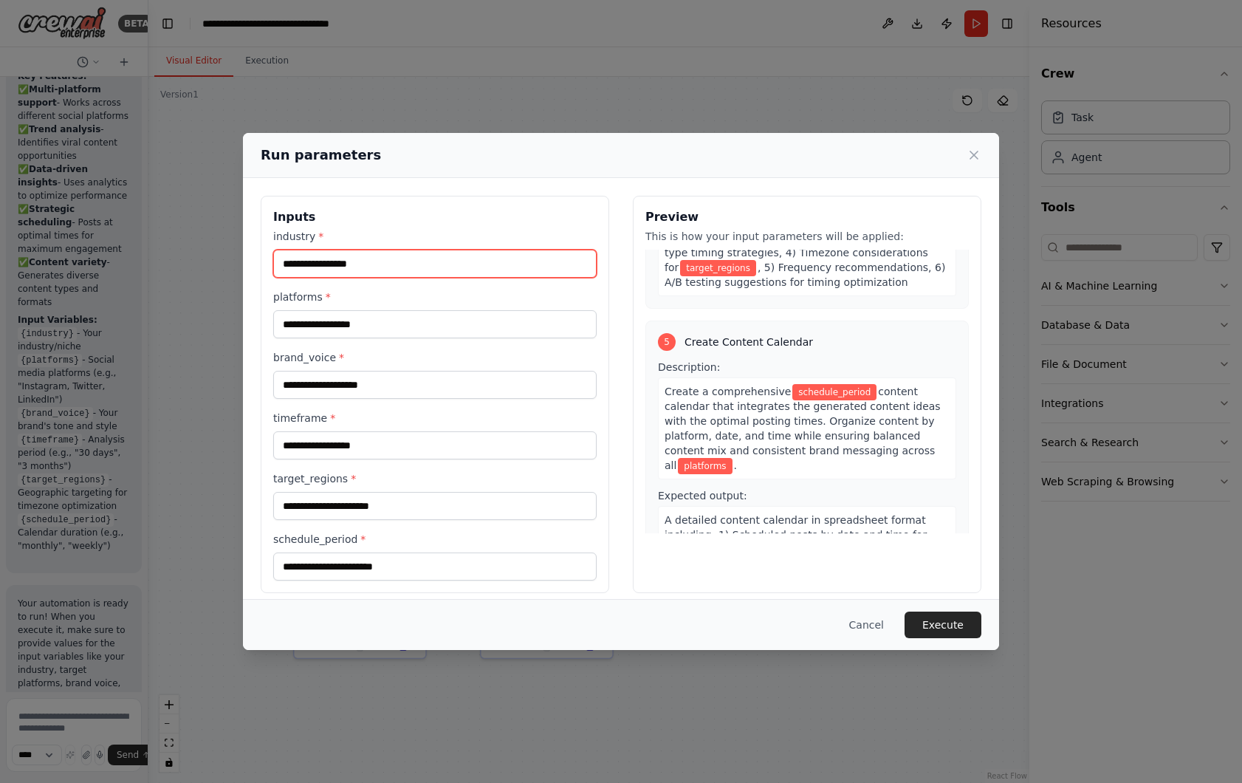
scroll to position [1160, 0]
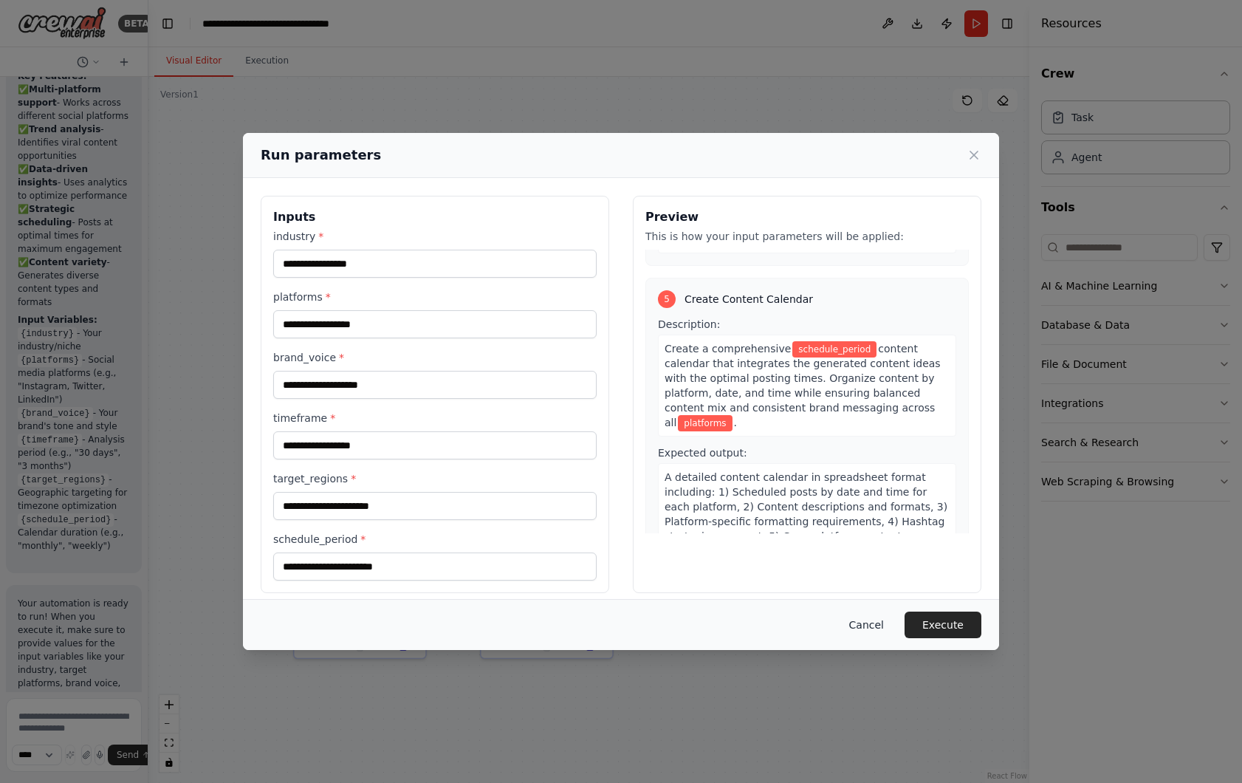
click at [874, 622] on button "Cancel" at bounding box center [867, 625] width 58 height 27
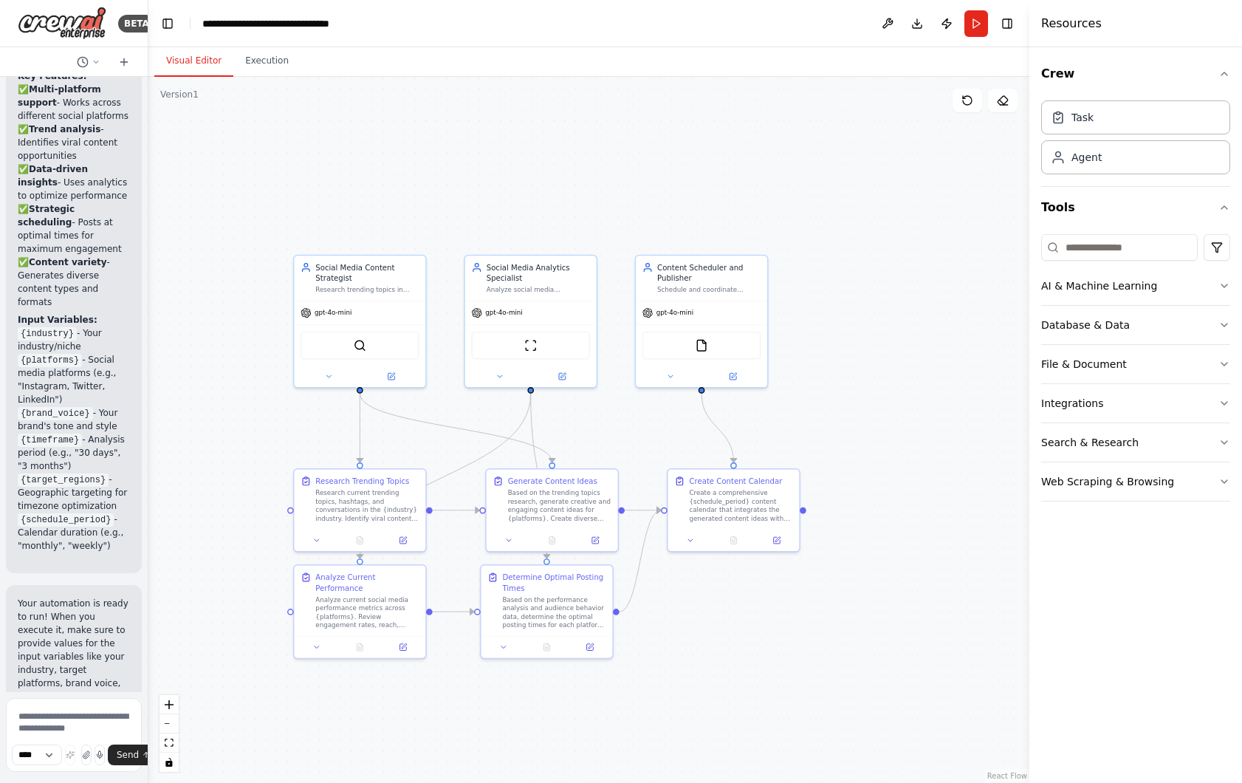
click at [628, 438] on div ".deletable-edge-delete-btn { width: 20px; height: 20px; border: 0px solid #ffff…" at bounding box center [588, 430] width 881 height 706
click at [976, 22] on button "Run" at bounding box center [977, 23] width 24 height 27
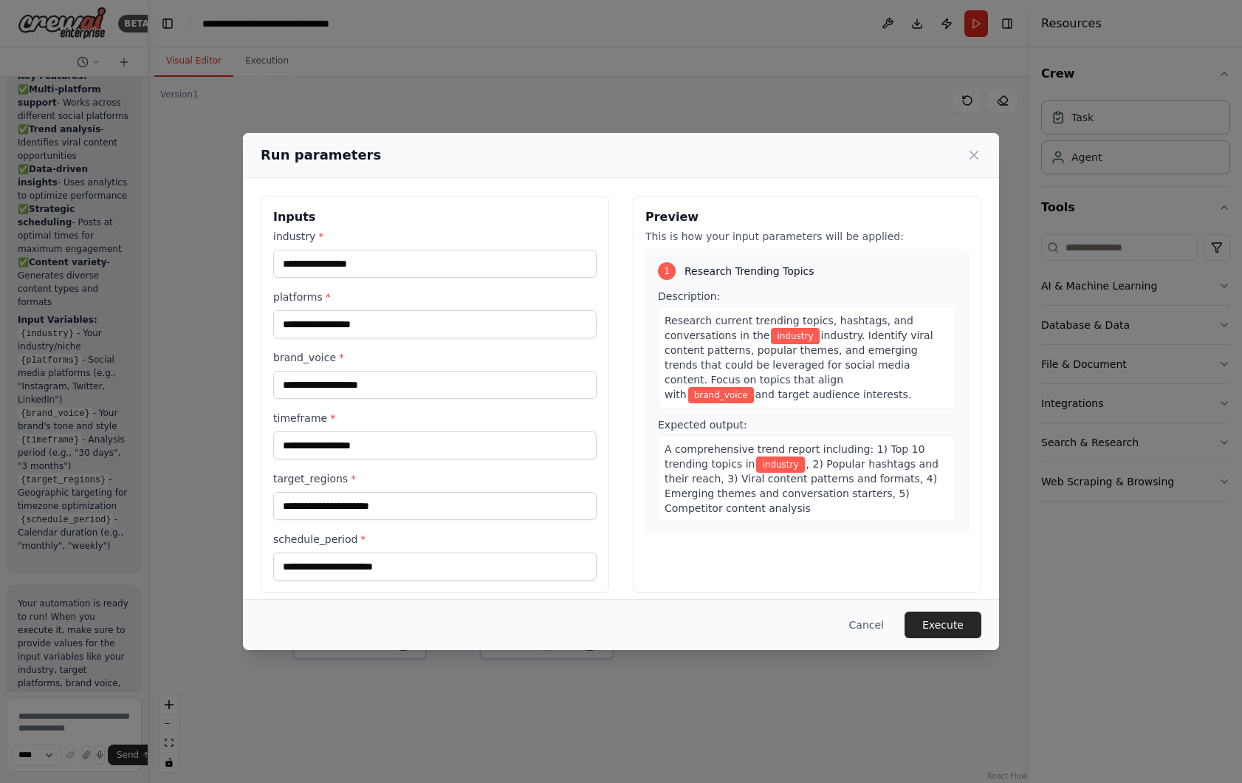
scroll to position [3, 0]
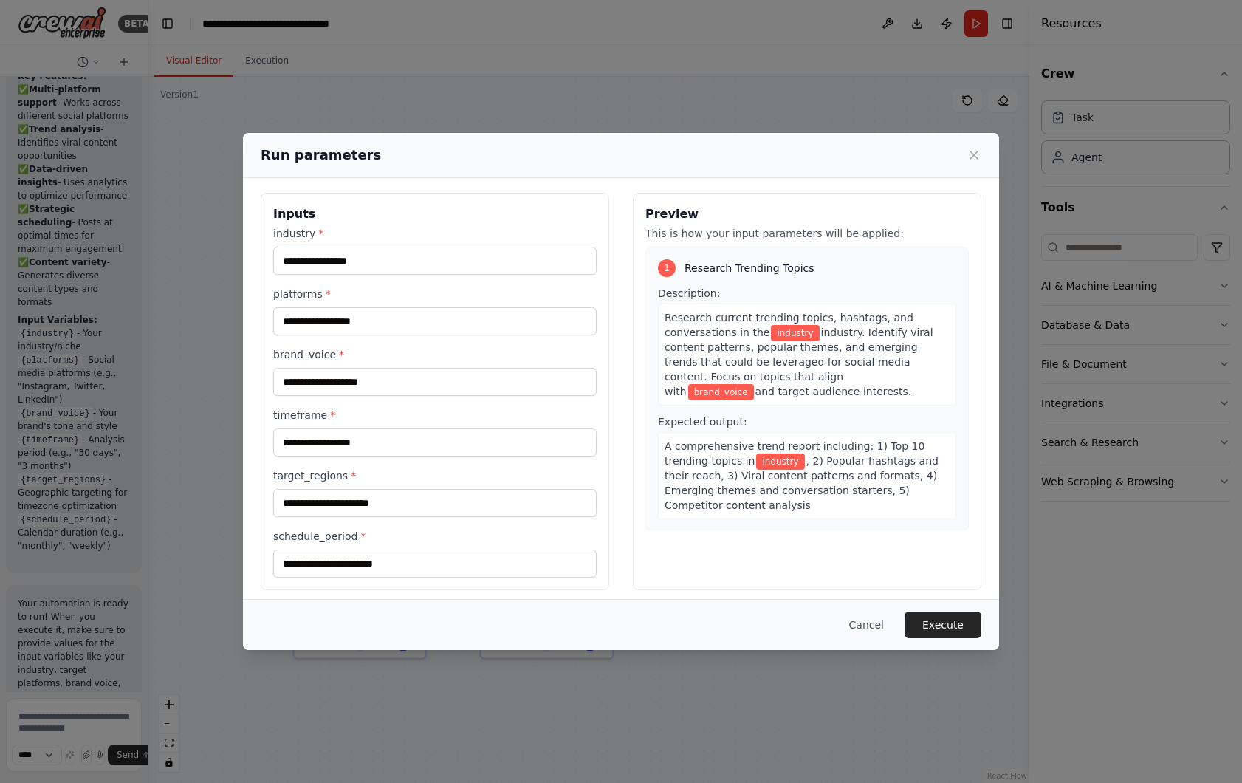
click at [690, 106] on div "Run parameters Inputs industry * platforms * brand_voice * timeframe * target_r…" at bounding box center [621, 391] width 1242 height 783
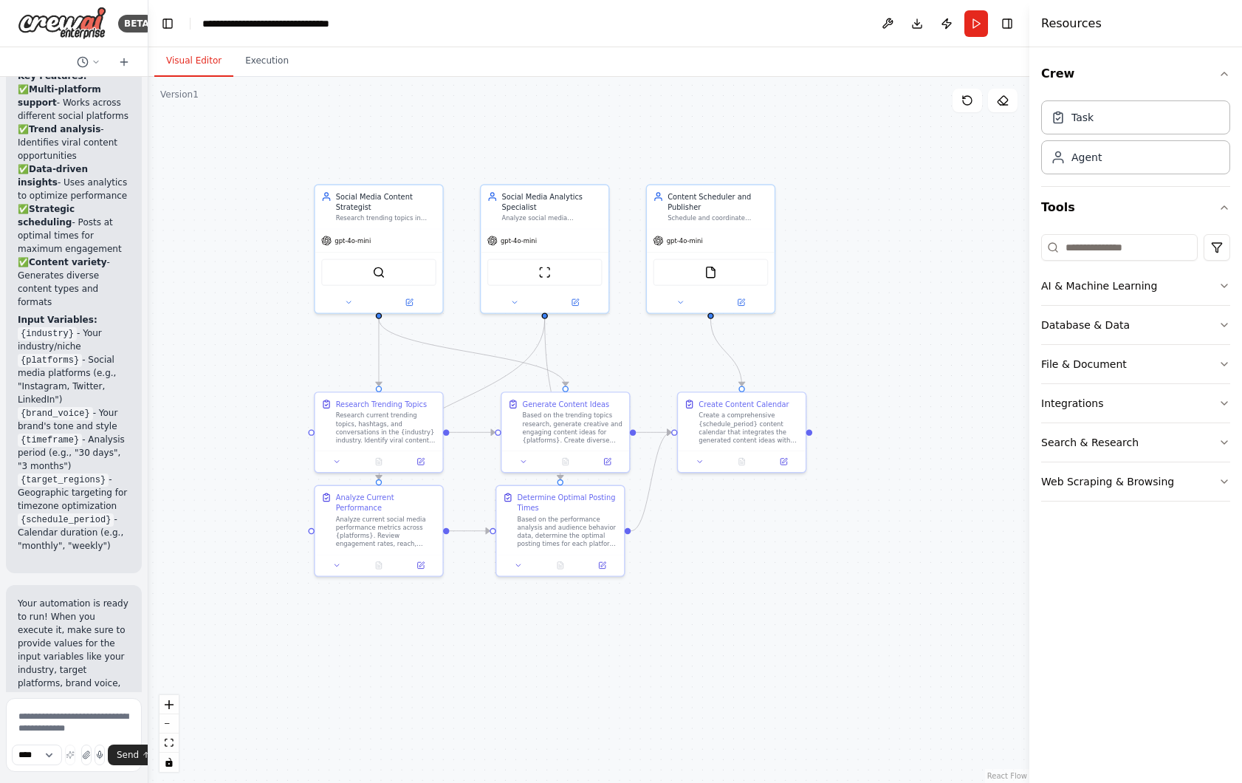
drag, startPoint x: 664, startPoint y: 141, endPoint x: 665, endPoint y: 124, distance: 17.0
click at [665, 124] on div ".deletable-edge-delete-btn { width: 20px; height: 20px; border: 0px solid #ffff…" at bounding box center [588, 430] width 881 height 706
